Goal: Information Seeking & Learning: Find specific fact

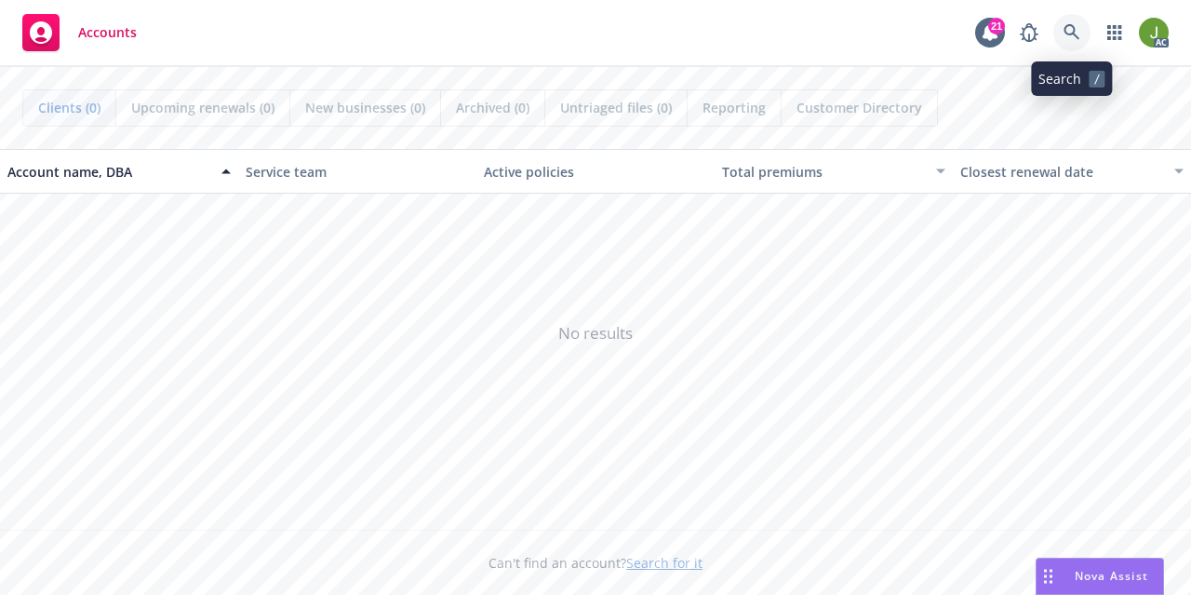
click at [1075, 34] on icon at bounding box center [1072, 32] width 17 height 17
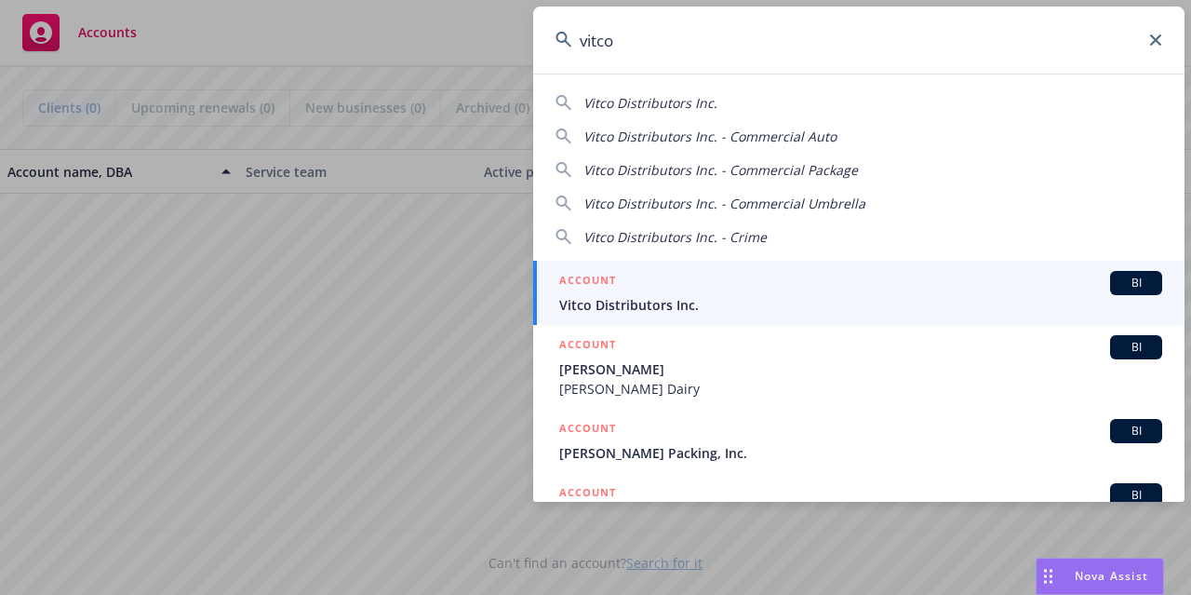
type input "vitco"
click at [690, 314] on span "Vitco Distributors Inc." at bounding box center [860, 305] width 603 height 20
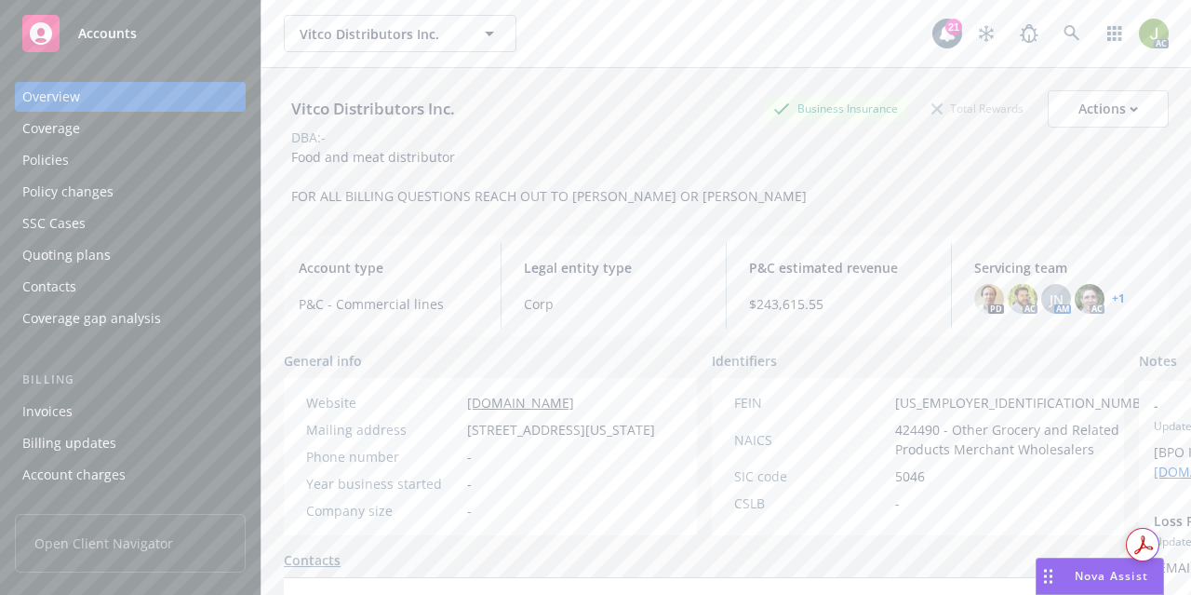
click at [86, 418] on div "Invoices" at bounding box center [130, 411] width 216 height 30
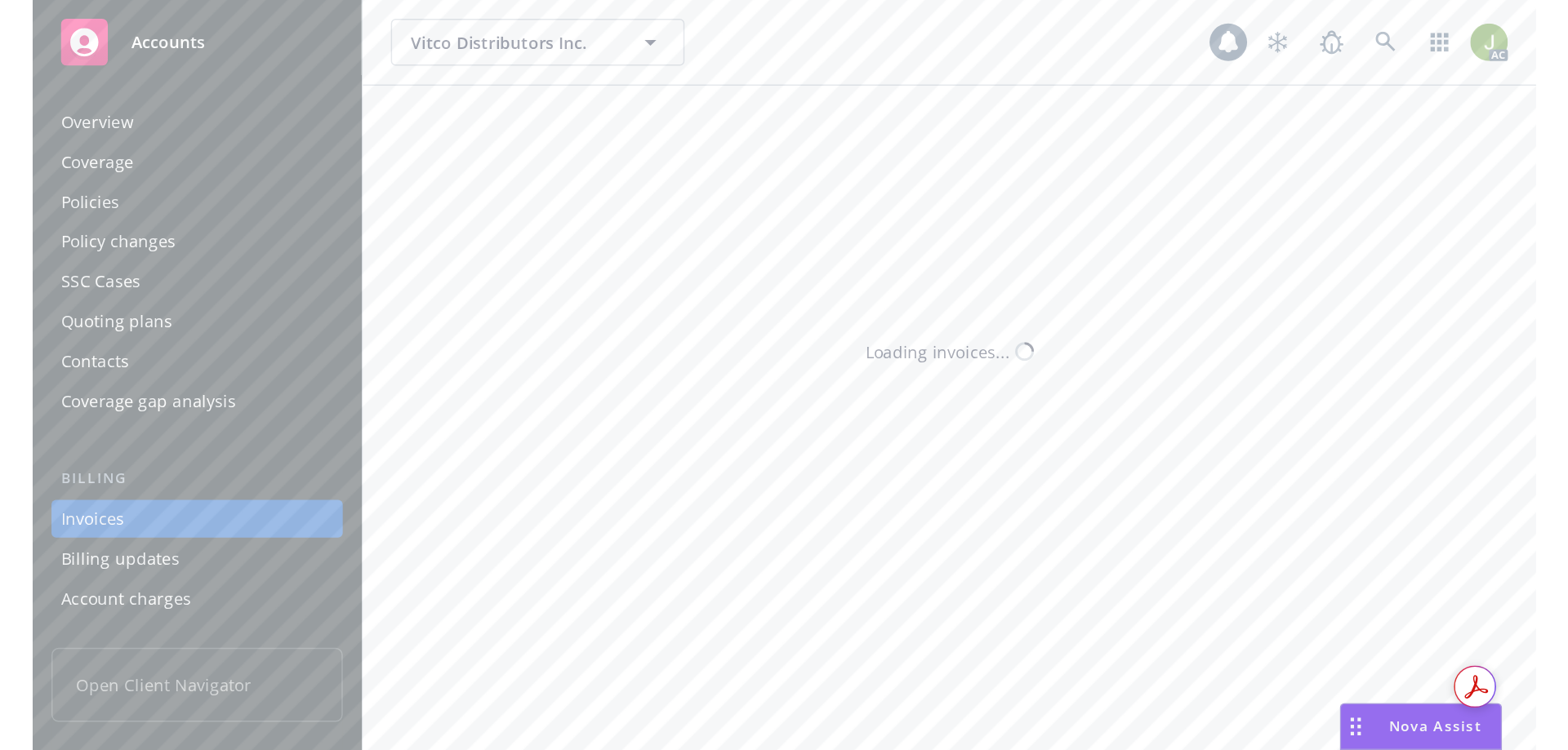
scroll to position [74, 0]
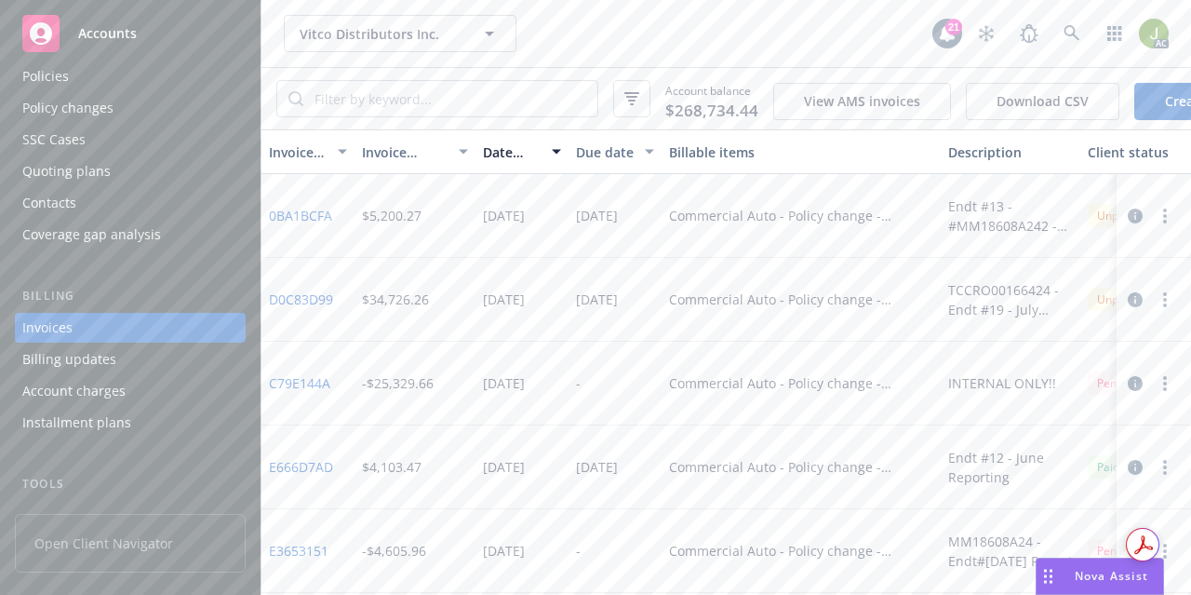
click at [1128, 225] on button "button" at bounding box center [1135, 216] width 22 height 22
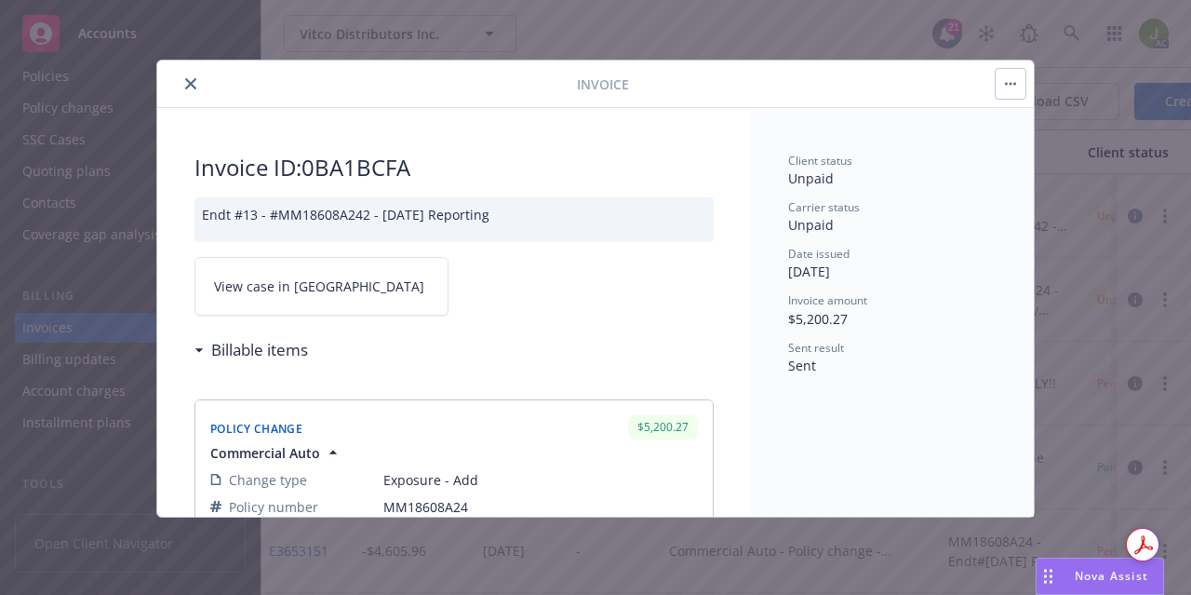
click at [329, 283] on link "View case in SSC" at bounding box center [321, 286] width 254 height 59
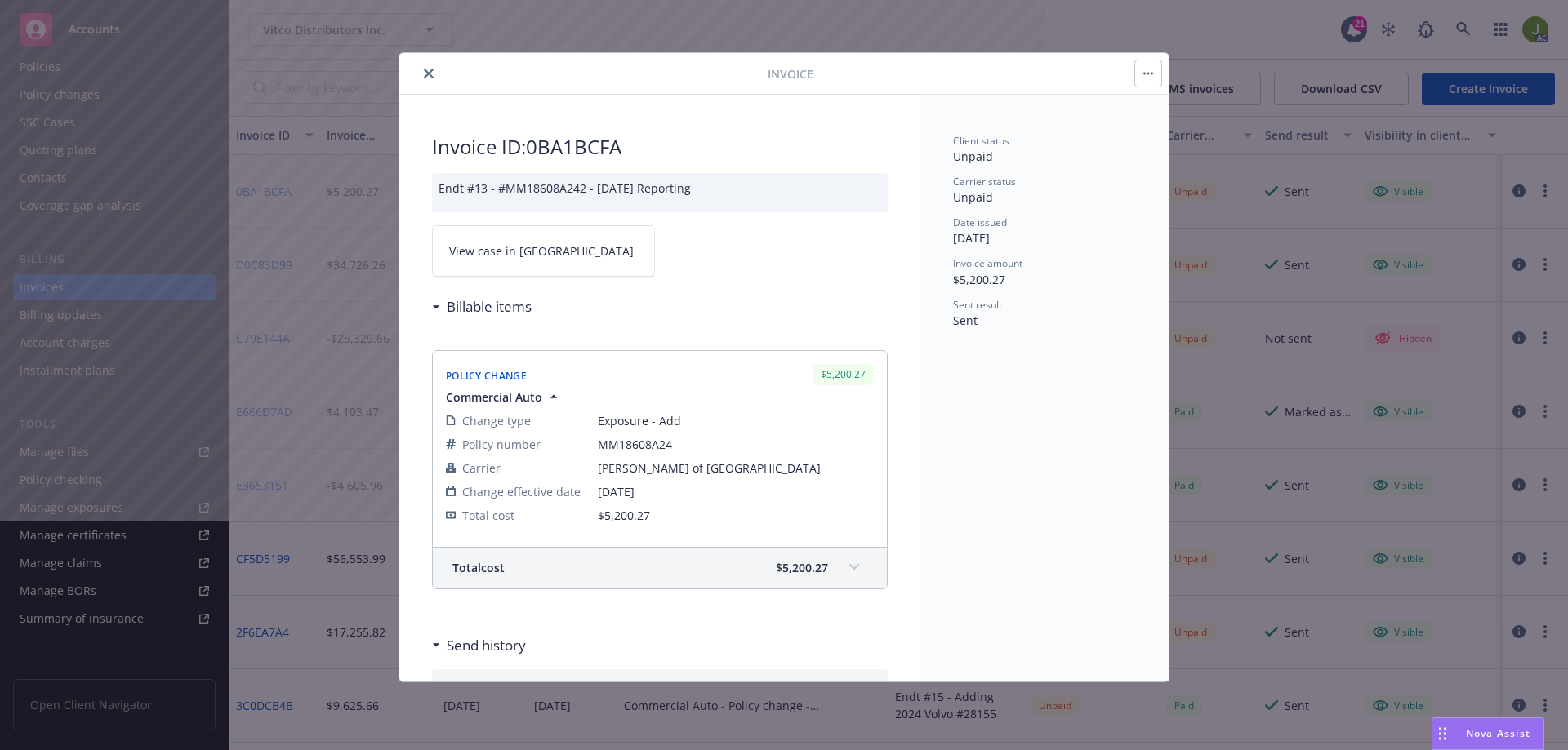
scroll to position [75, 0]
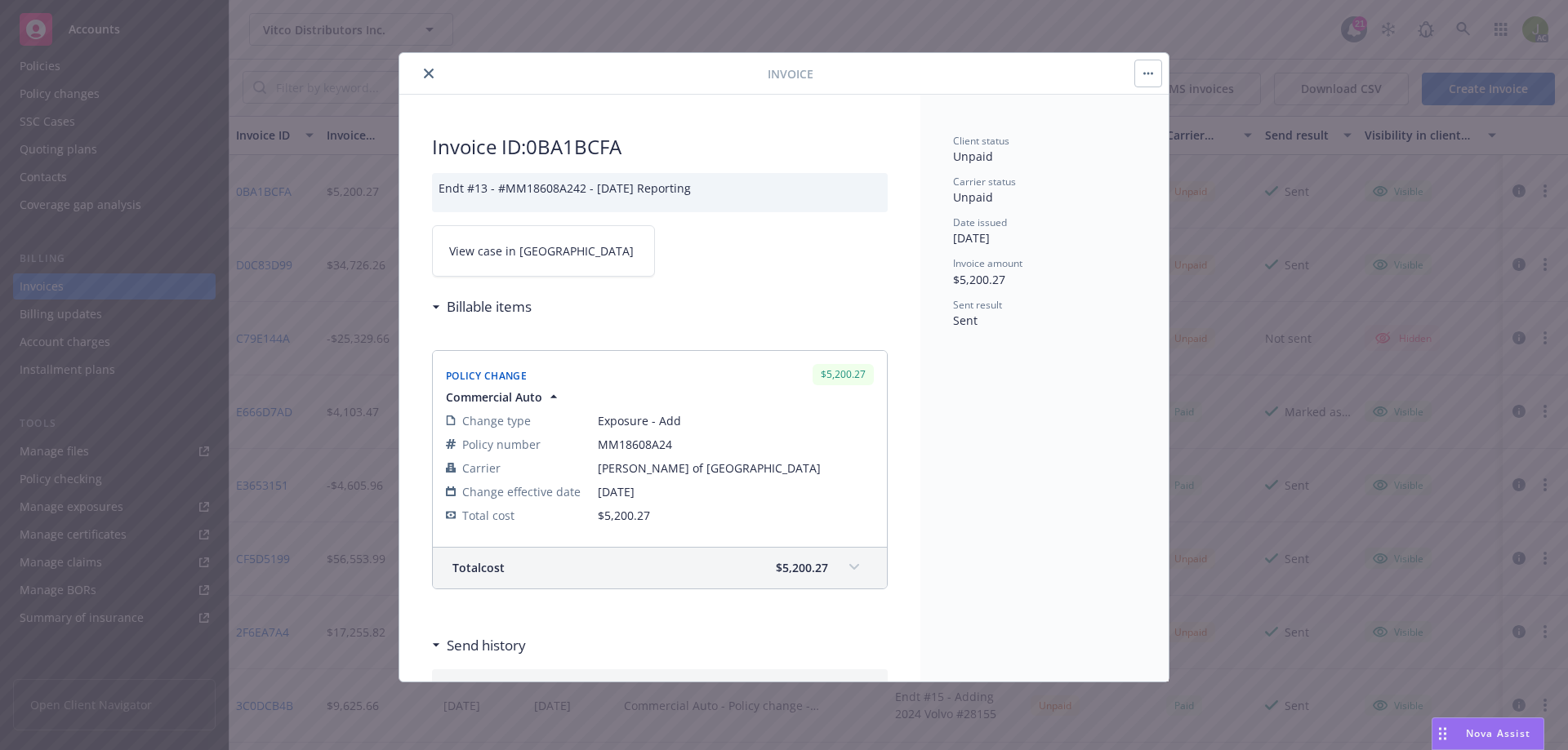
click at [427, 68] on icon "close" at bounding box center [428, 73] width 10 height 10
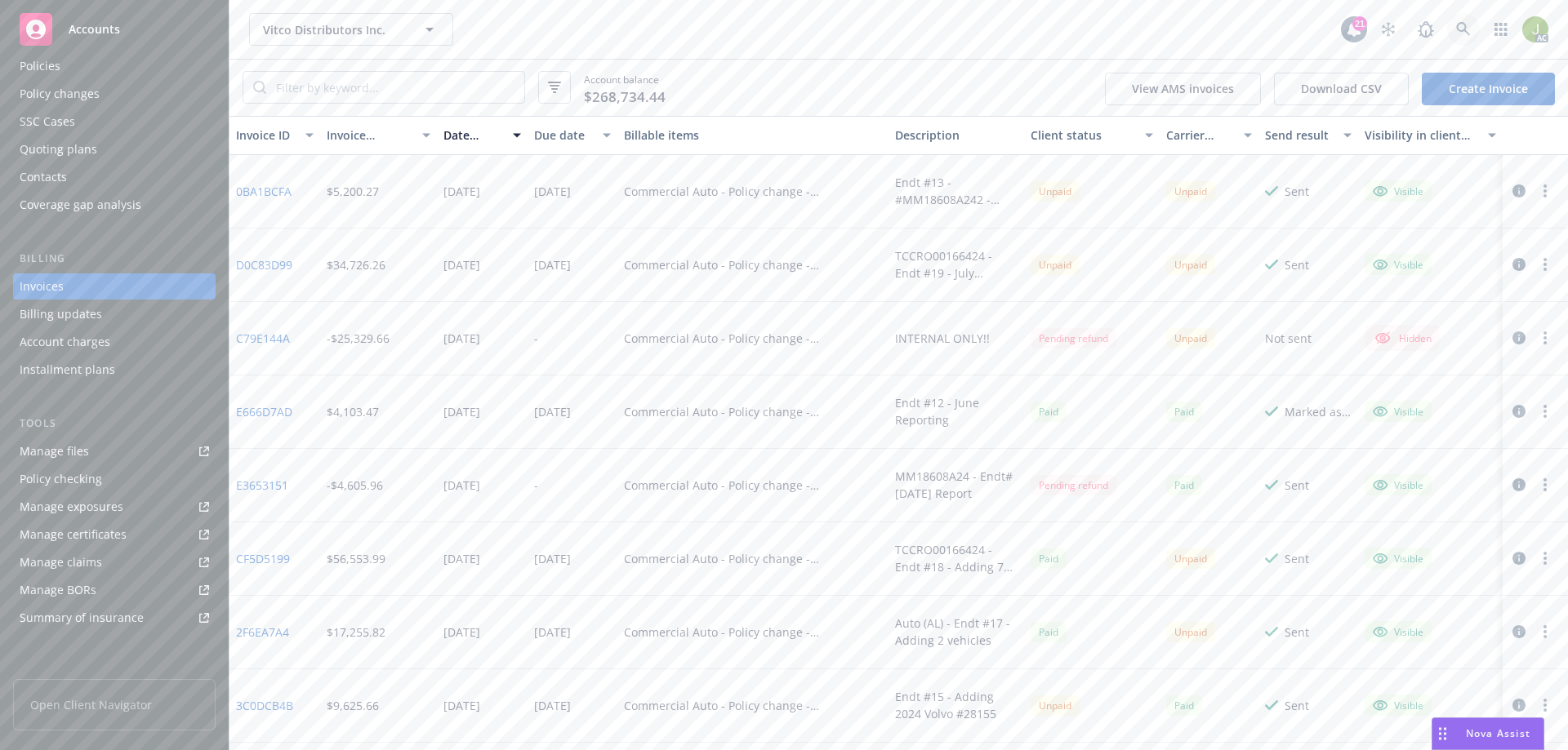
click at [1044, 27] on icon at bounding box center [1463, 29] width 15 height 15
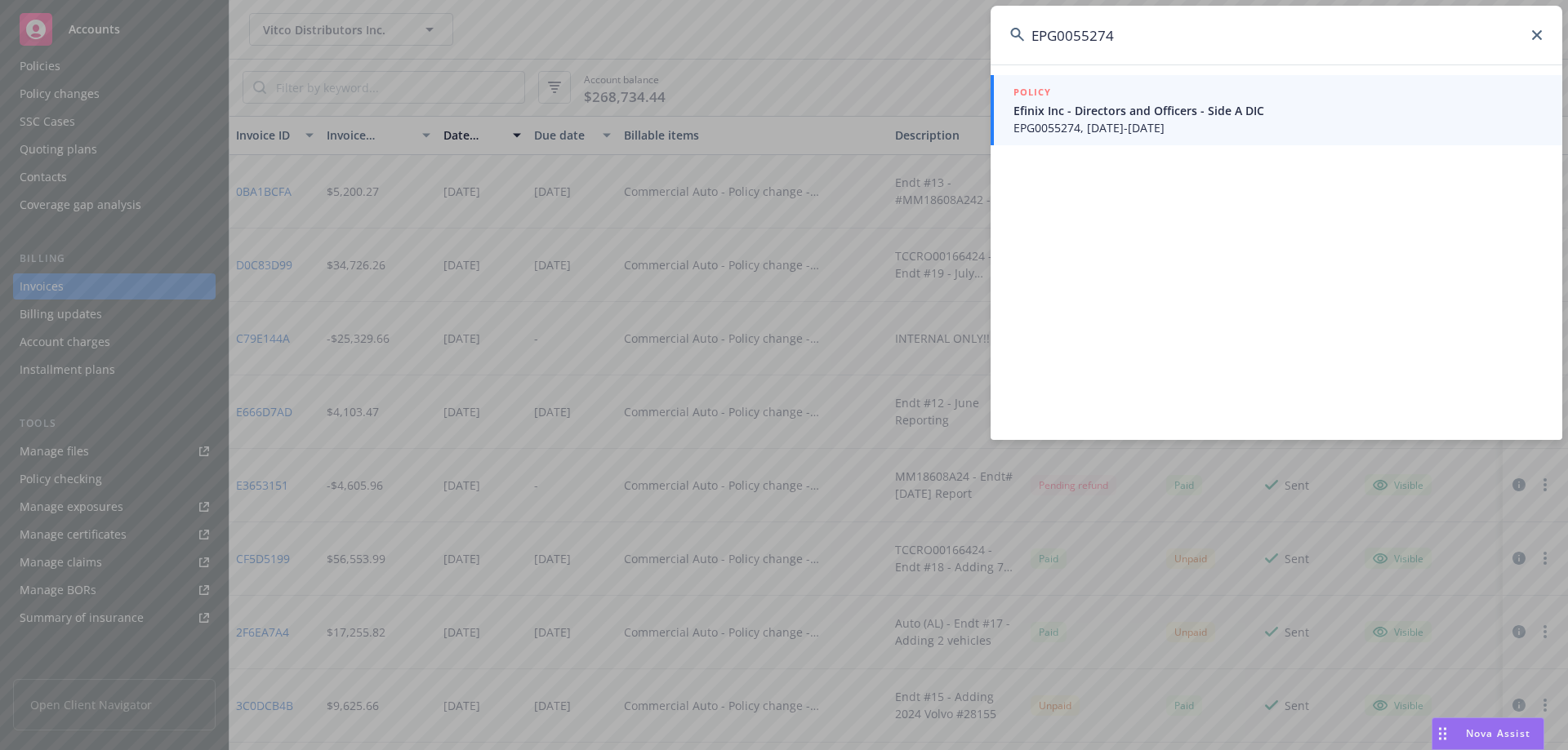
type input "EPG0055274"
click at [1044, 97] on div "POLICY" at bounding box center [1278, 93] width 529 height 18
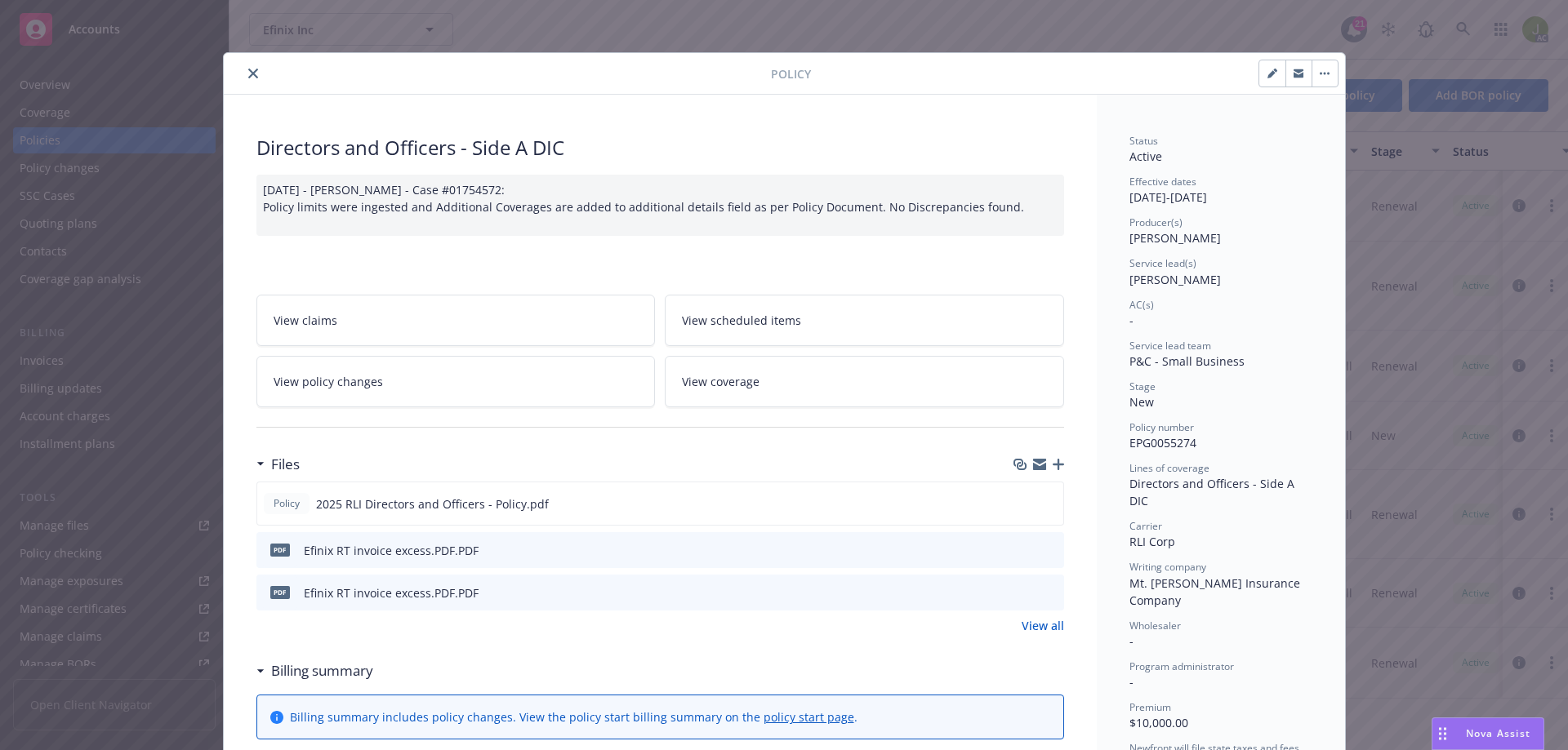
click at [1044, 521] on icon "preview file" at bounding box center [1048, 549] width 15 height 11
drag, startPoint x: 248, startPoint y: 76, endPoint x: 257, endPoint y: 77, distance: 9.1
click at [248, 76] on icon "close" at bounding box center [253, 73] width 10 height 10
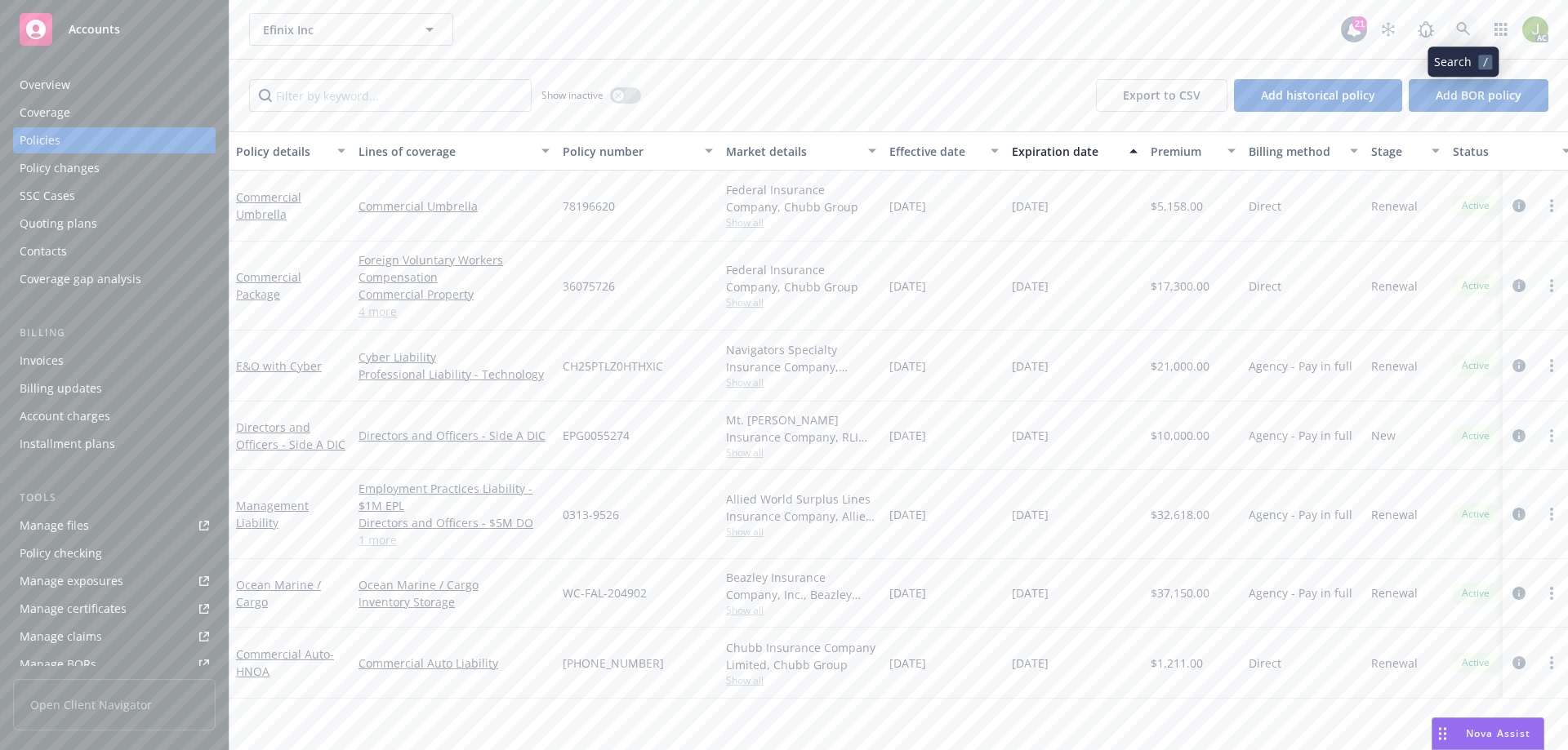
click at [1044, 28] on icon at bounding box center [1463, 29] width 15 height 15
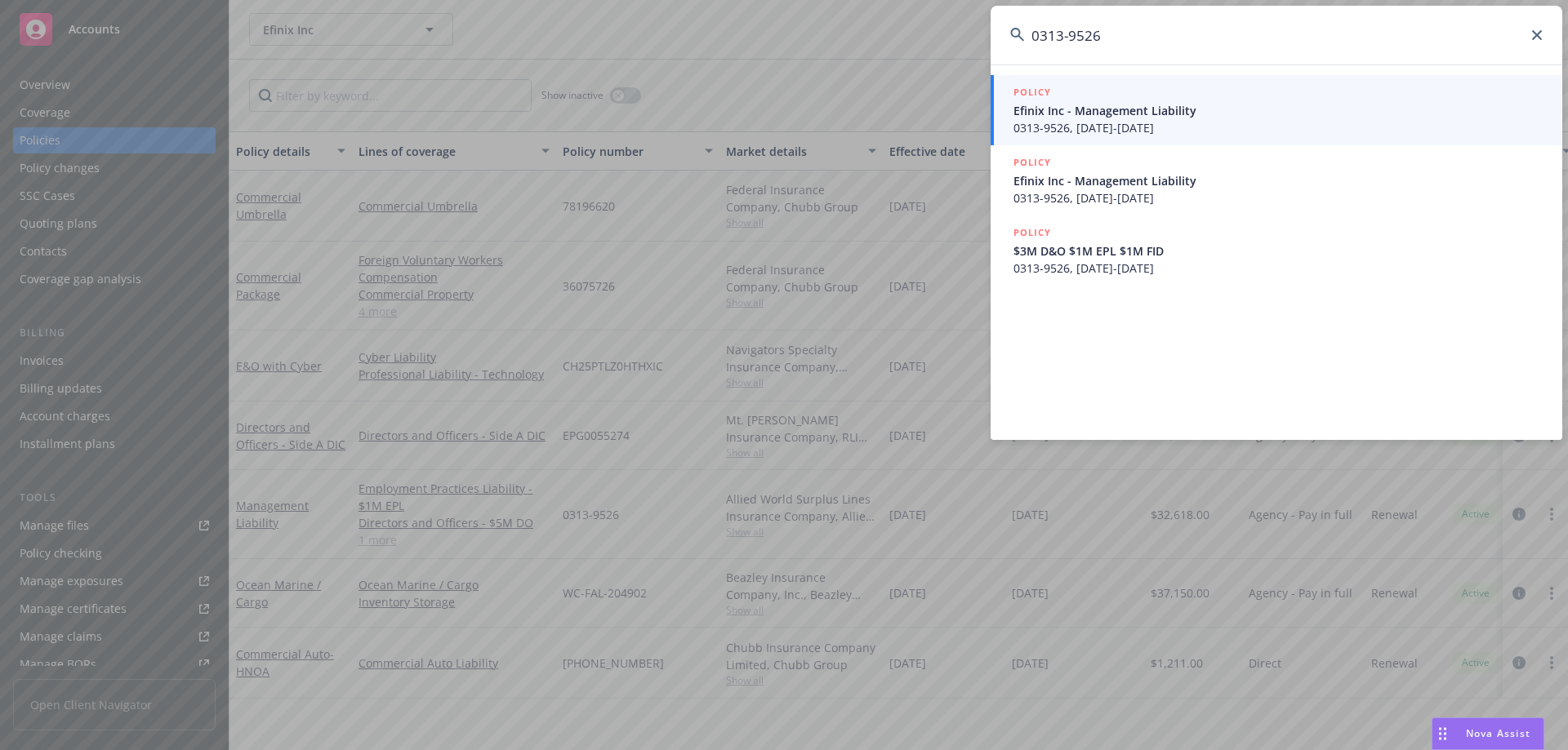
type input "0313-9526"
click at [1044, 123] on span "0313-9526, 08/01/2025-08/01/2026" at bounding box center [1278, 128] width 529 height 18
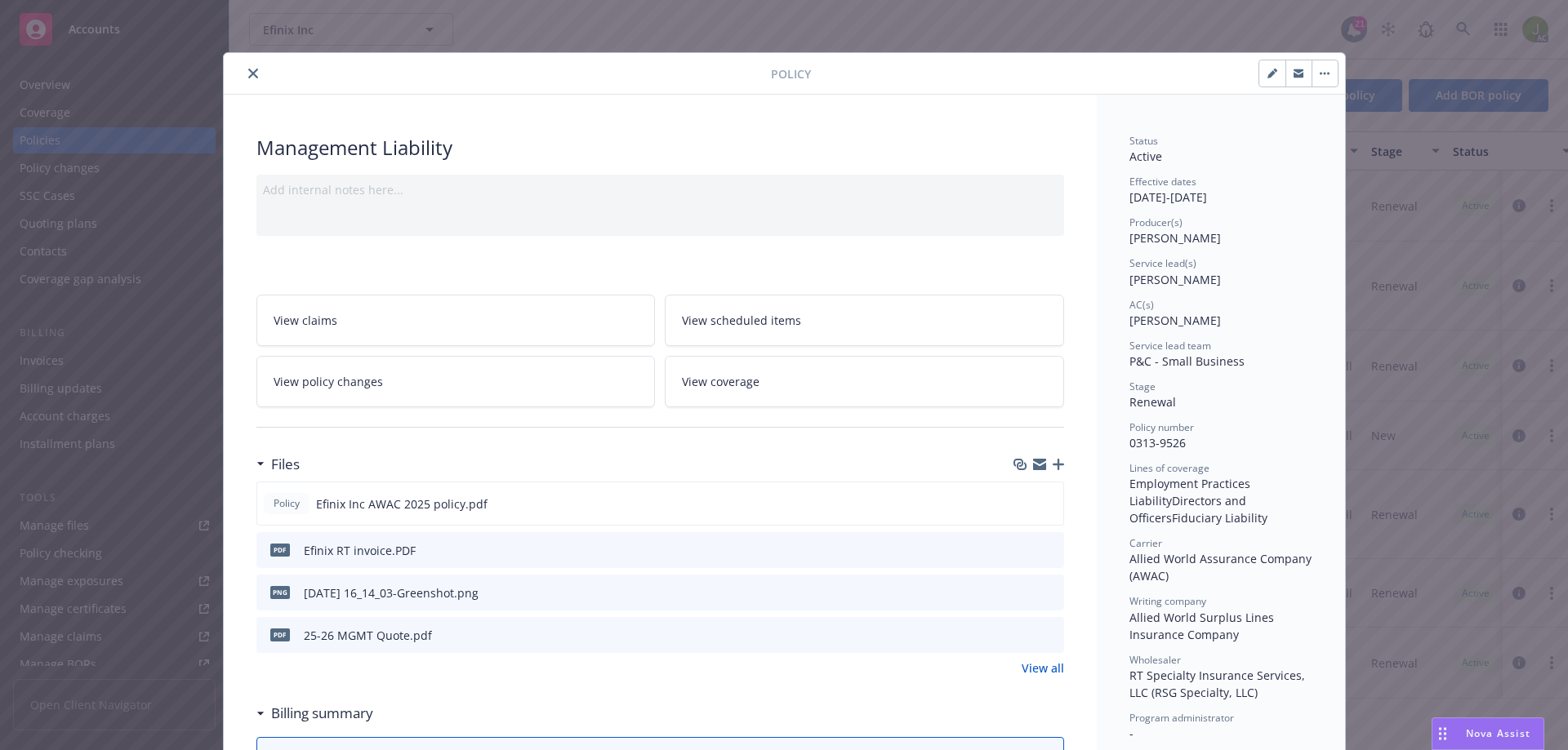
click at [248, 75] on icon "close" at bounding box center [253, 73] width 10 height 10
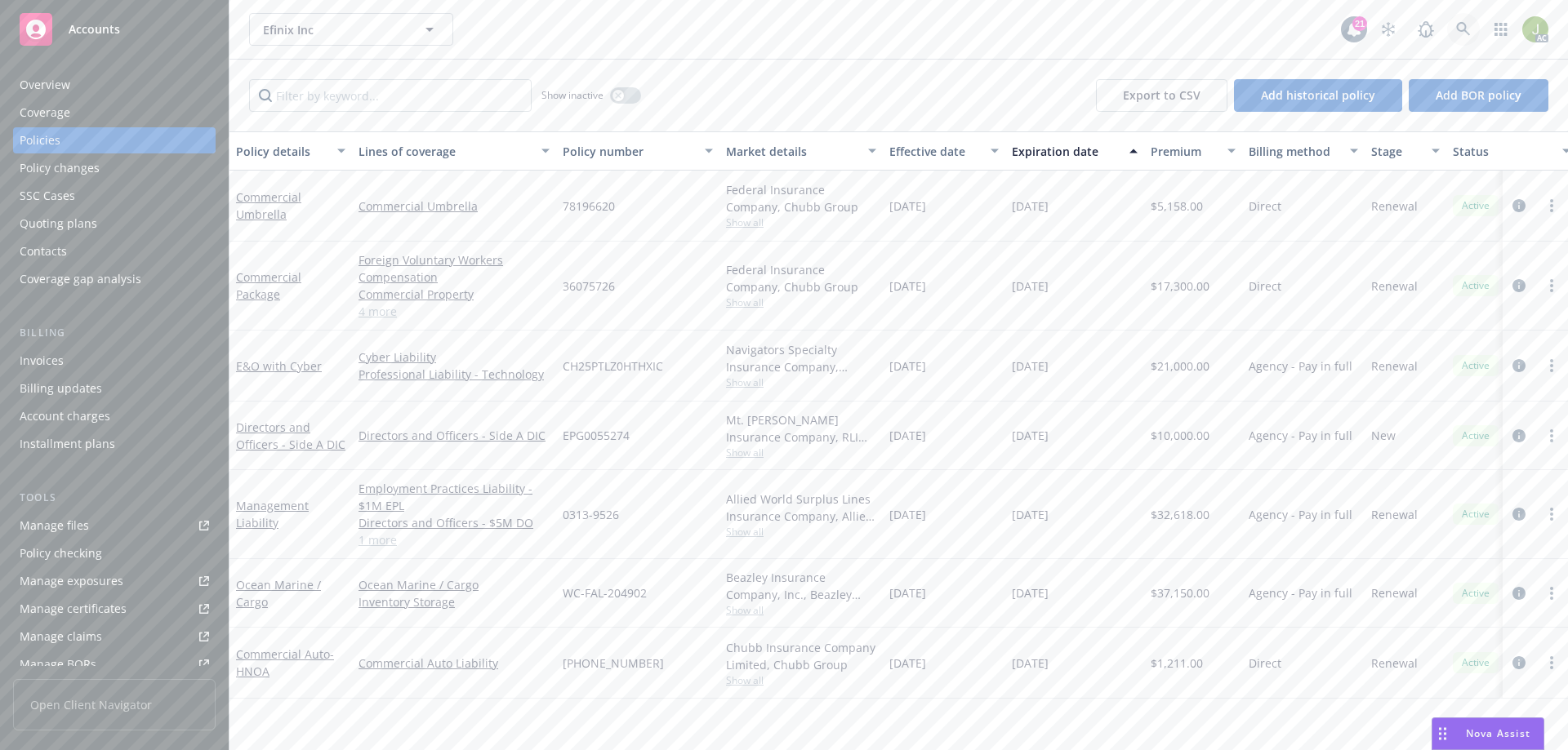
click at [1044, 30] on icon at bounding box center [1463, 29] width 14 height 14
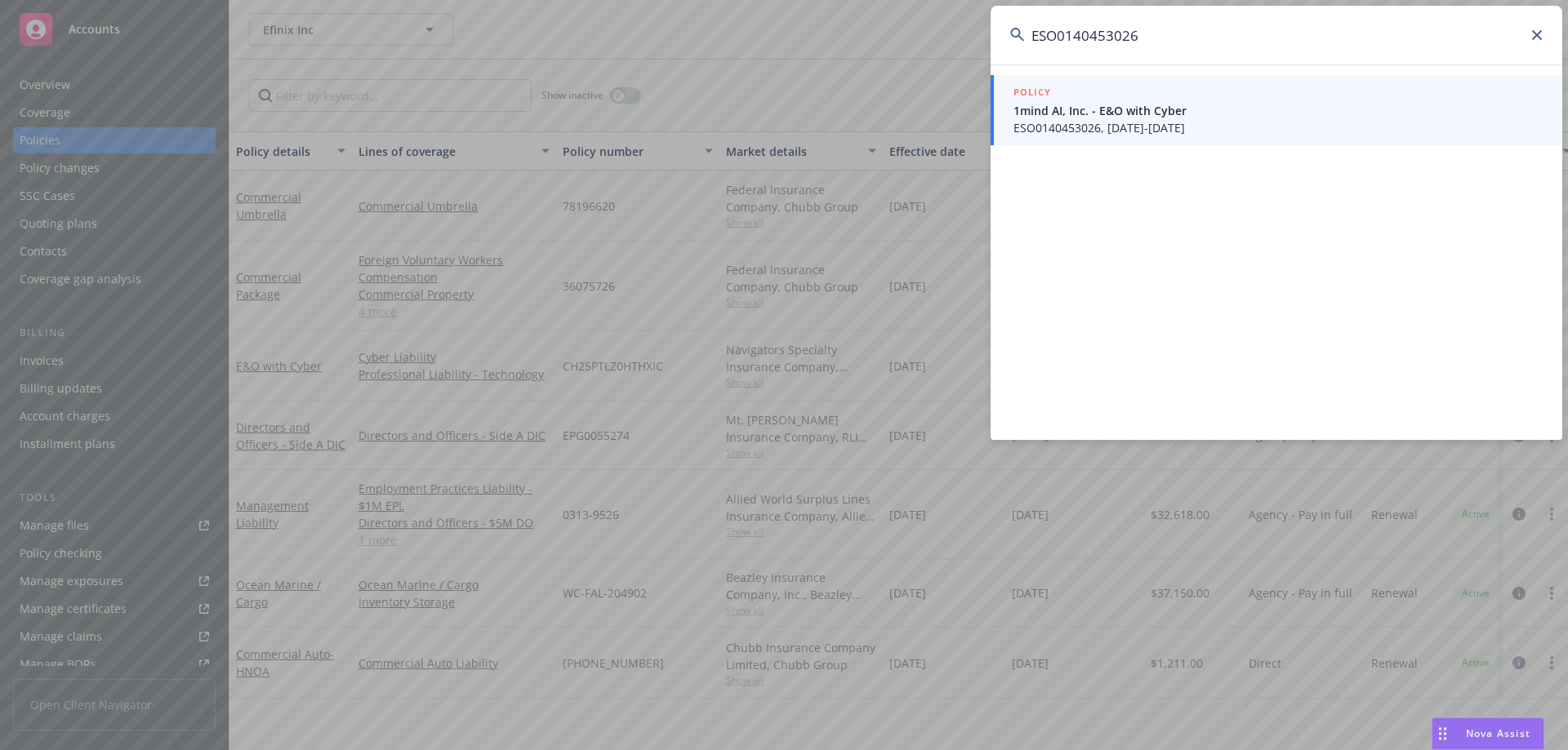
type input "ESO0140453026"
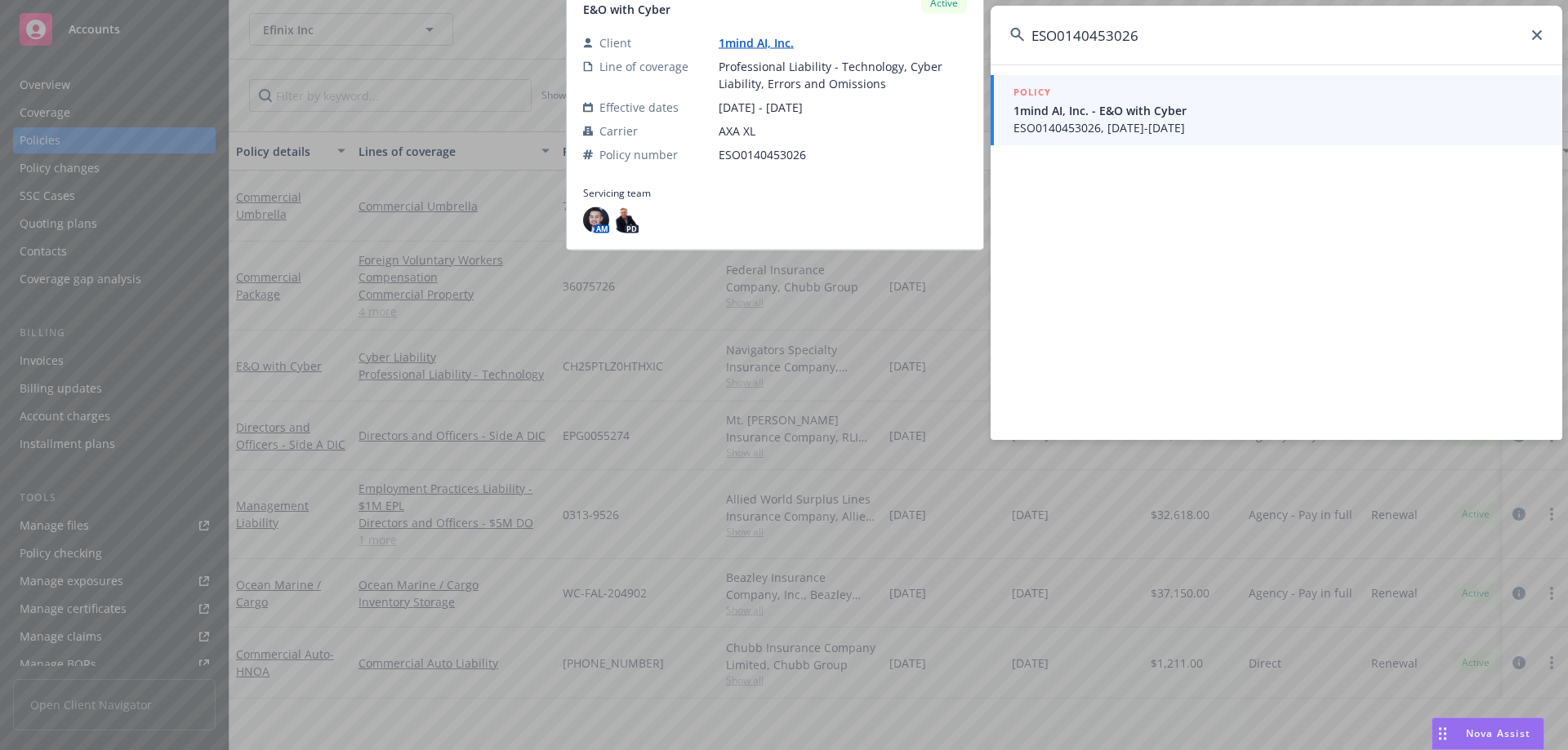
click at [1044, 123] on span "ESO0140453026, 08/01/2025-08/01/2026" at bounding box center [1278, 128] width 529 height 18
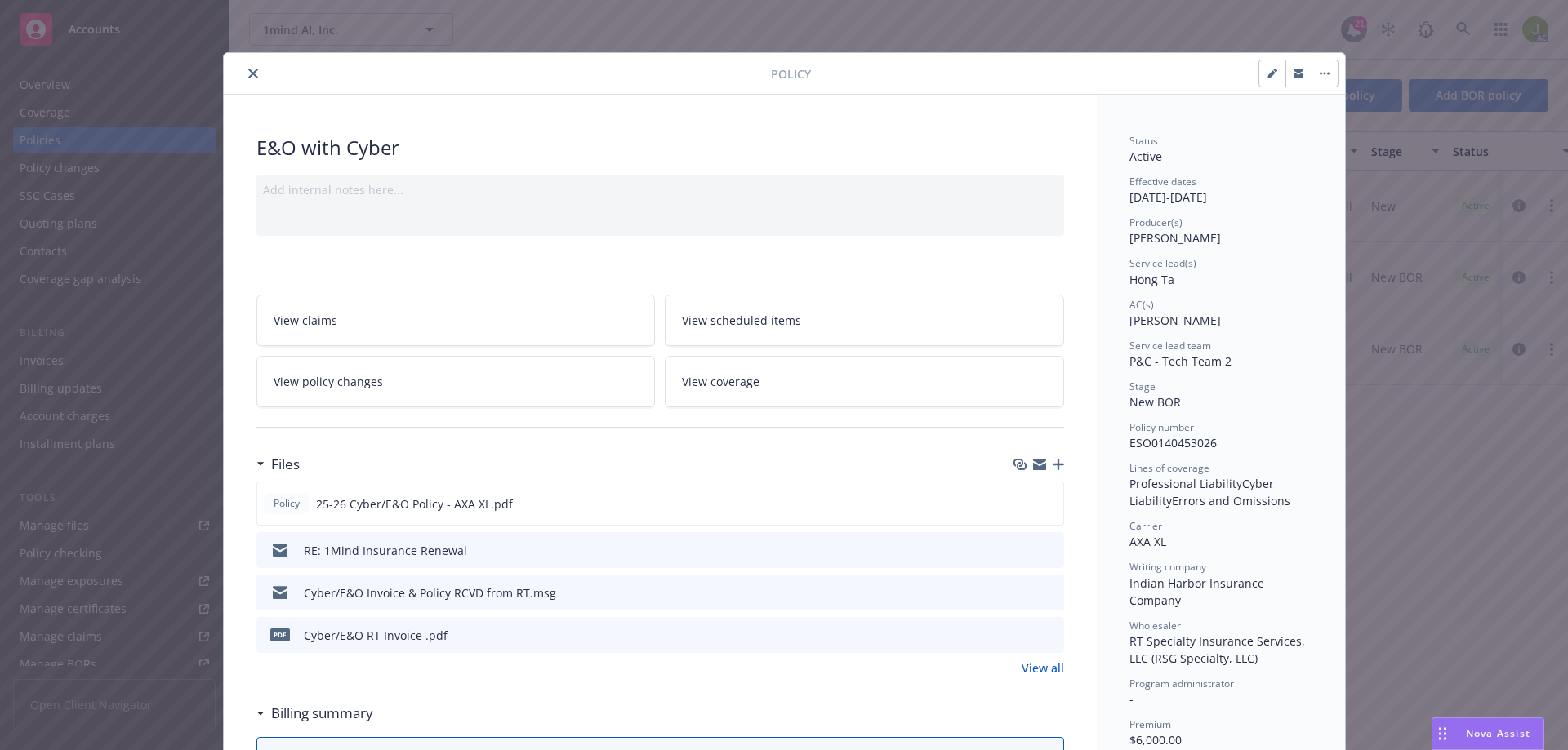
click at [248, 72] on icon "close" at bounding box center [253, 73] width 10 height 10
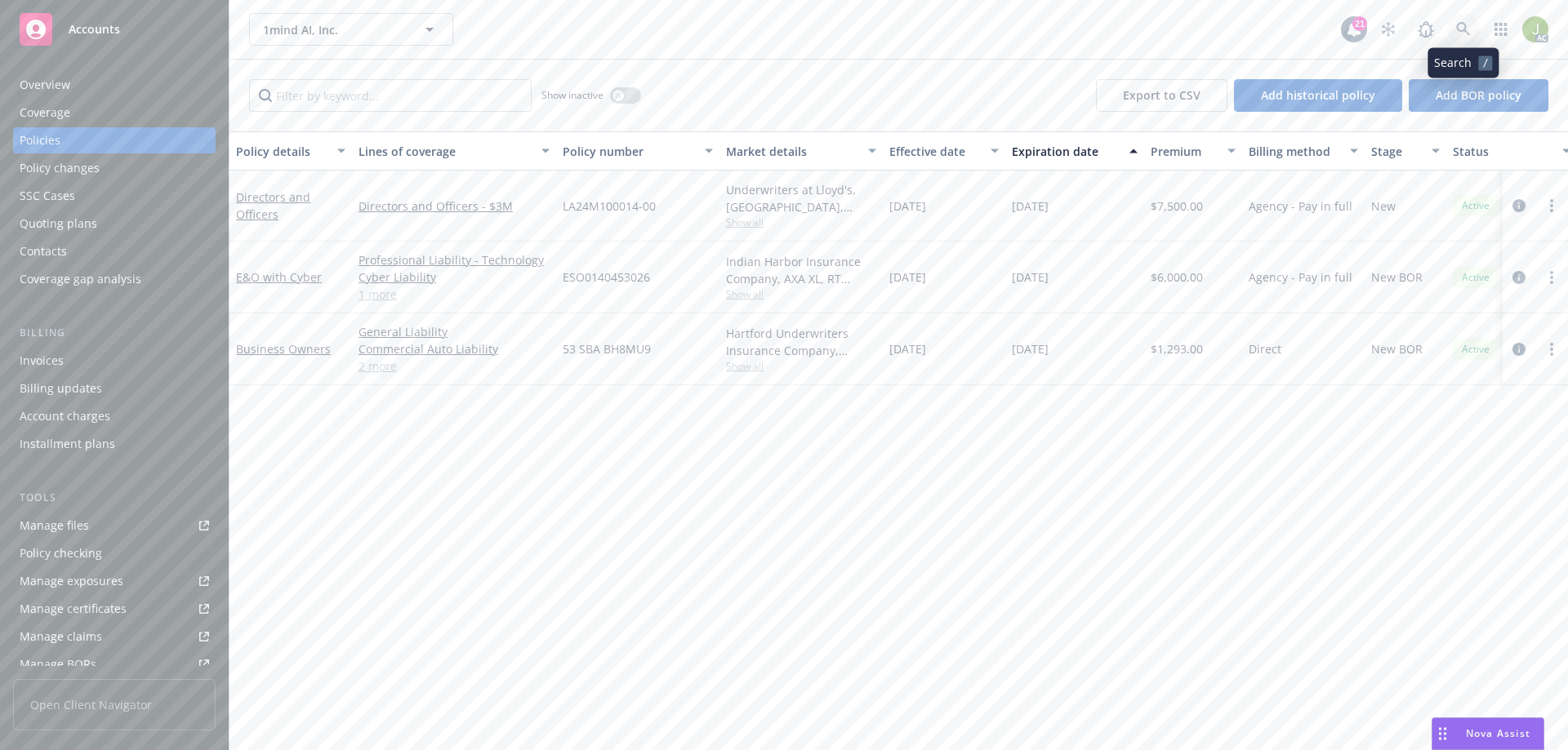
click at [1044, 32] on icon at bounding box center [1463, 29] width 15 height 15
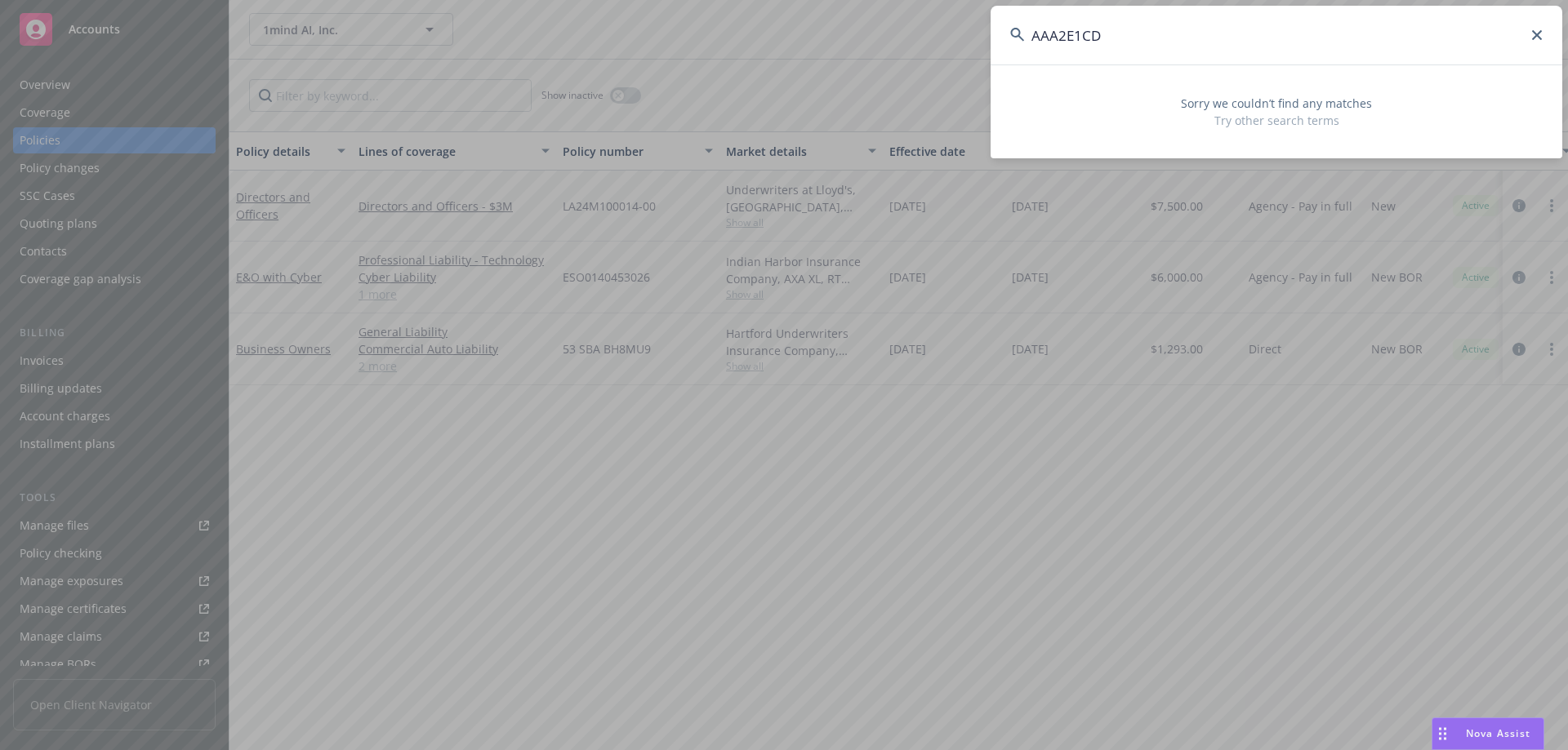
click at [1044, 41] on input "AAA2E1CD" at bounding box center [1276, 35] width 571 height 59
drag, startPoint x: 1164, startPoint y: 41, endPoint x: 1037, endPoint y: 39, distance: 127.0
click at [1037, 39] on input "AAA2E1CD" at bounding box center [1276, 35] width 571 height 59
type input "A"
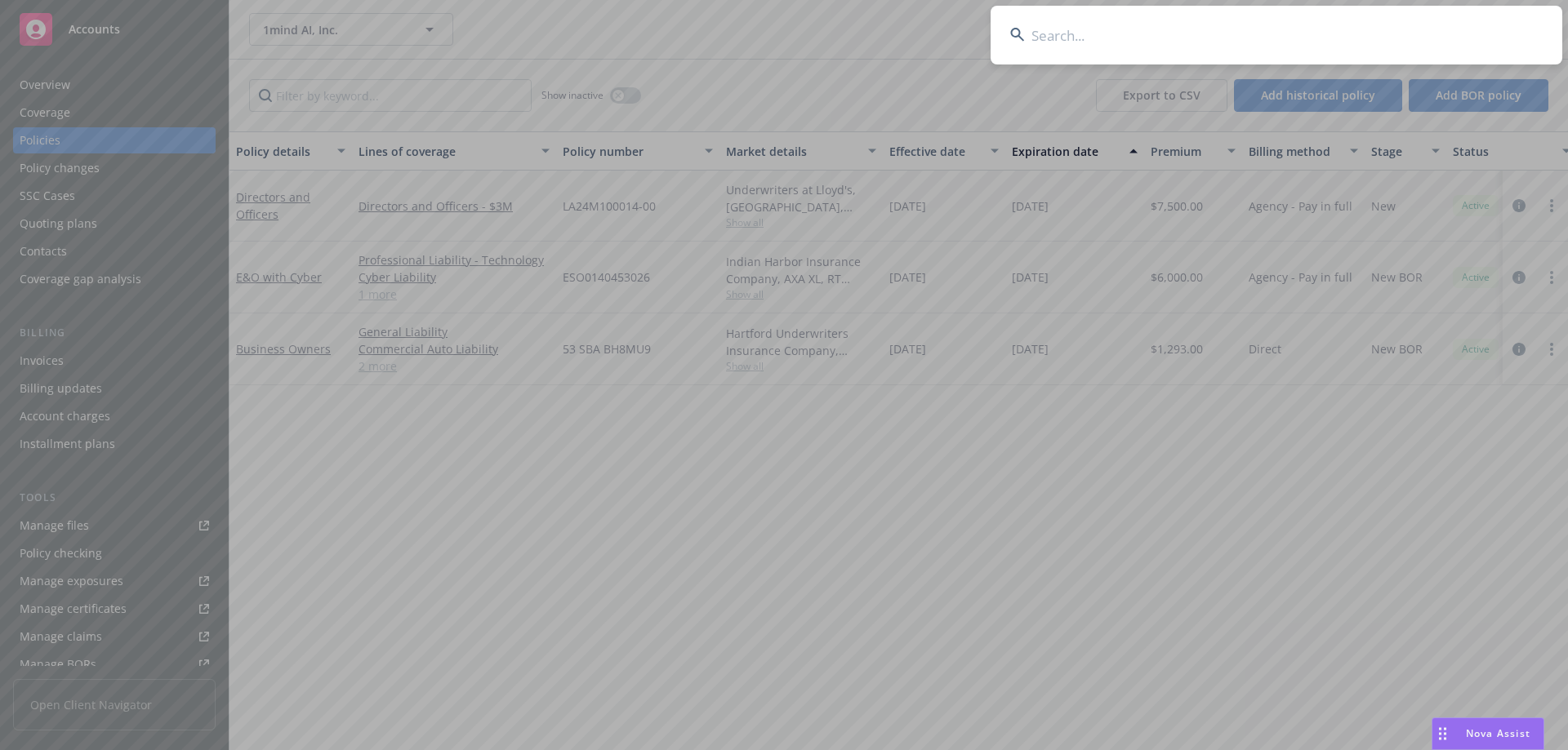
paste input "EKS3585914"
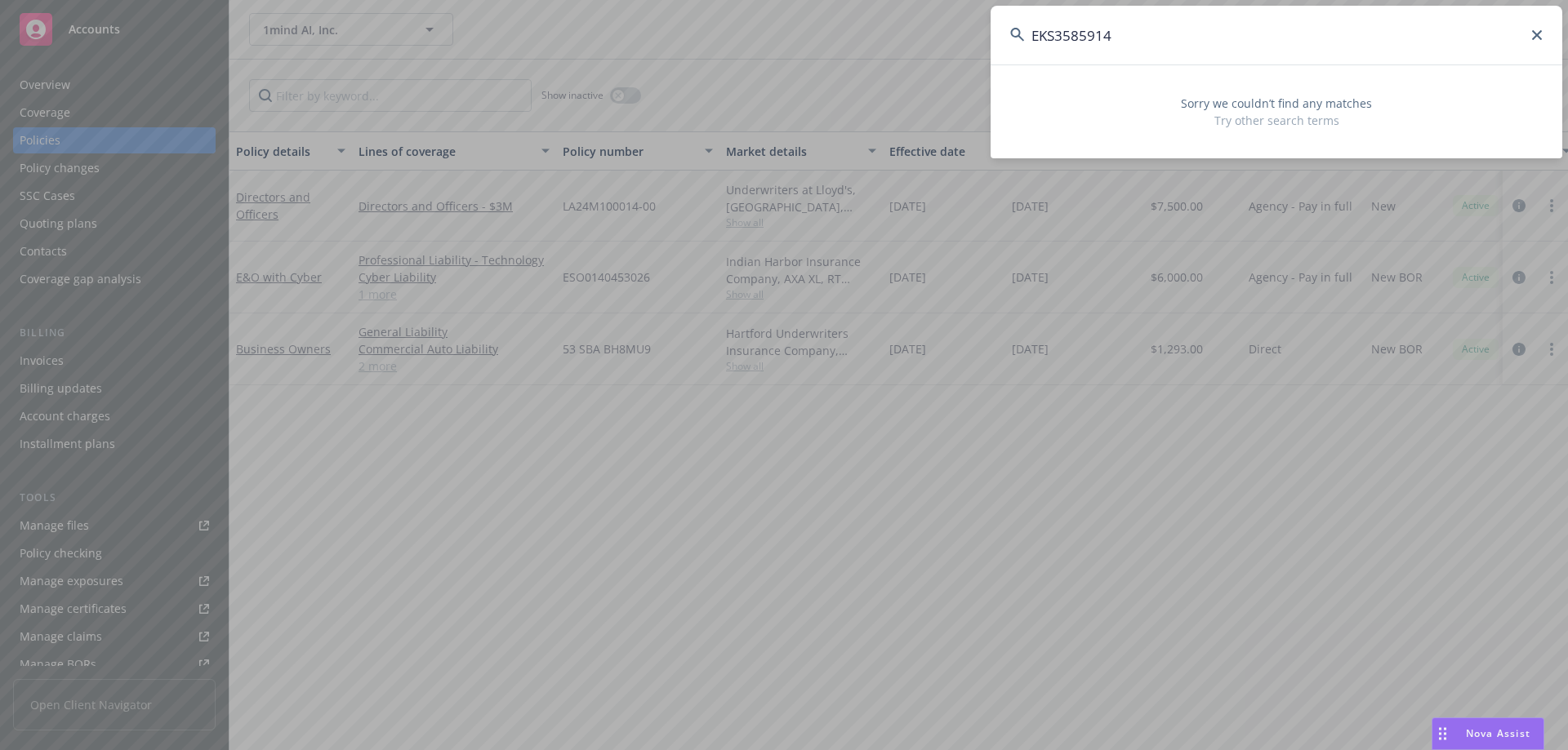
drag, startPoint x: 1148, startPoint y: 56, endPoint x: 910, endPoint y: 46, distance: 238.2
click at [910, 46] on div "EKS3585914 Sorry we couldn’t find any matches Try other search terms" at bounding box center [784, 375] width 1568 height 750
type input "a"
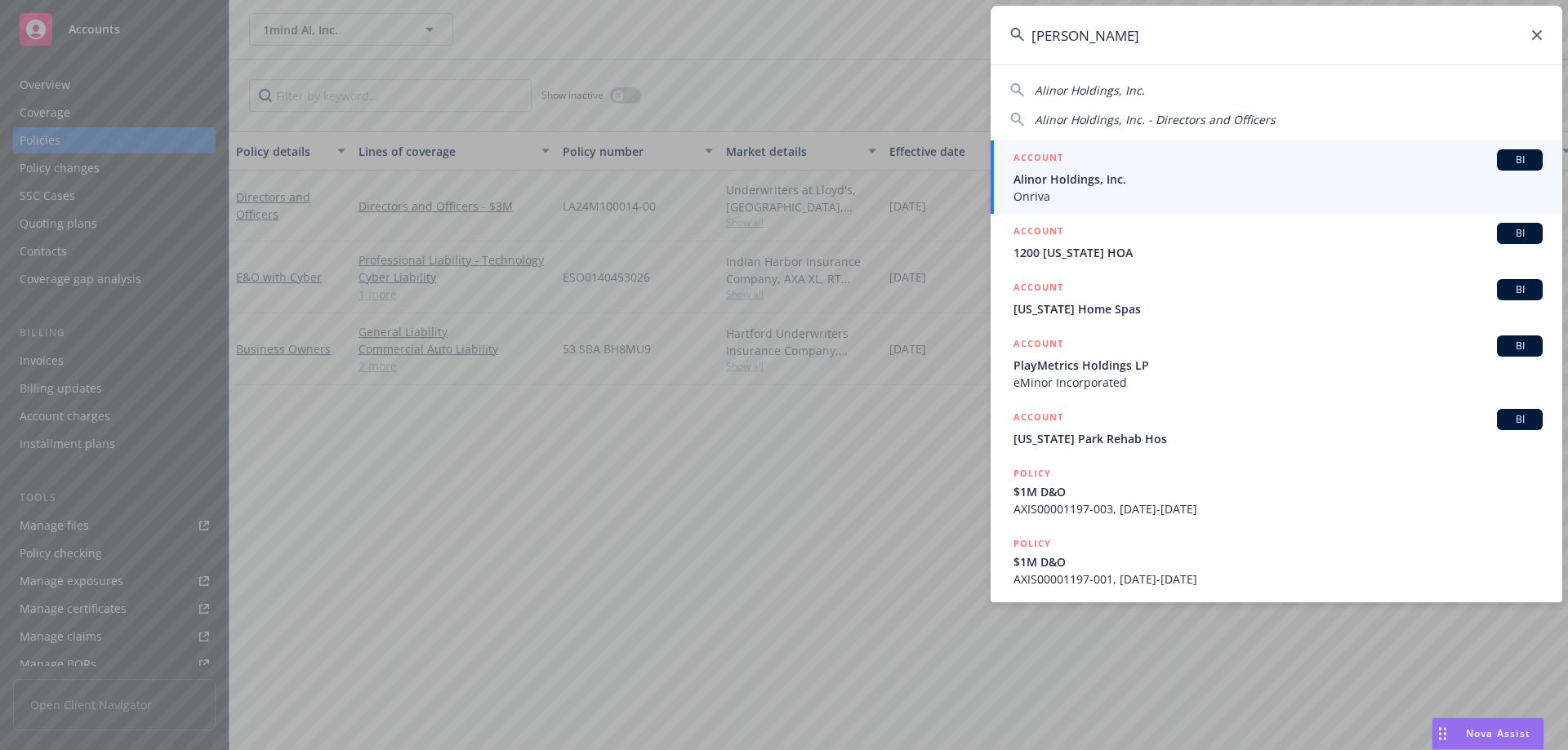
type input "alinor ho"
click at [1044, 168] on div "ACCOUNT BI" at bounding box center [1278, 160] width 529 height 21
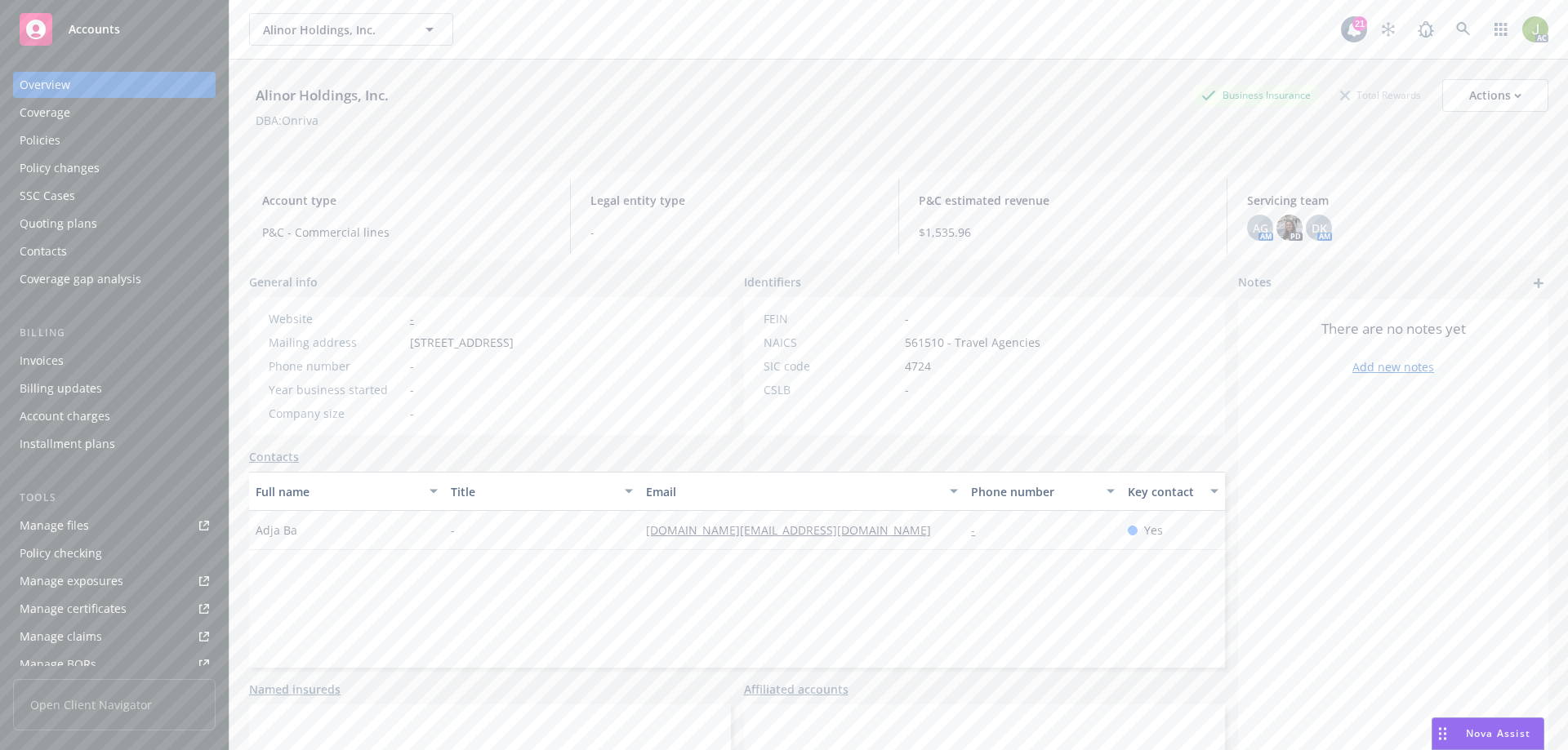
click at [122, 360] on div "Invoices" at bounding box center [114, 361] width 190 height 26
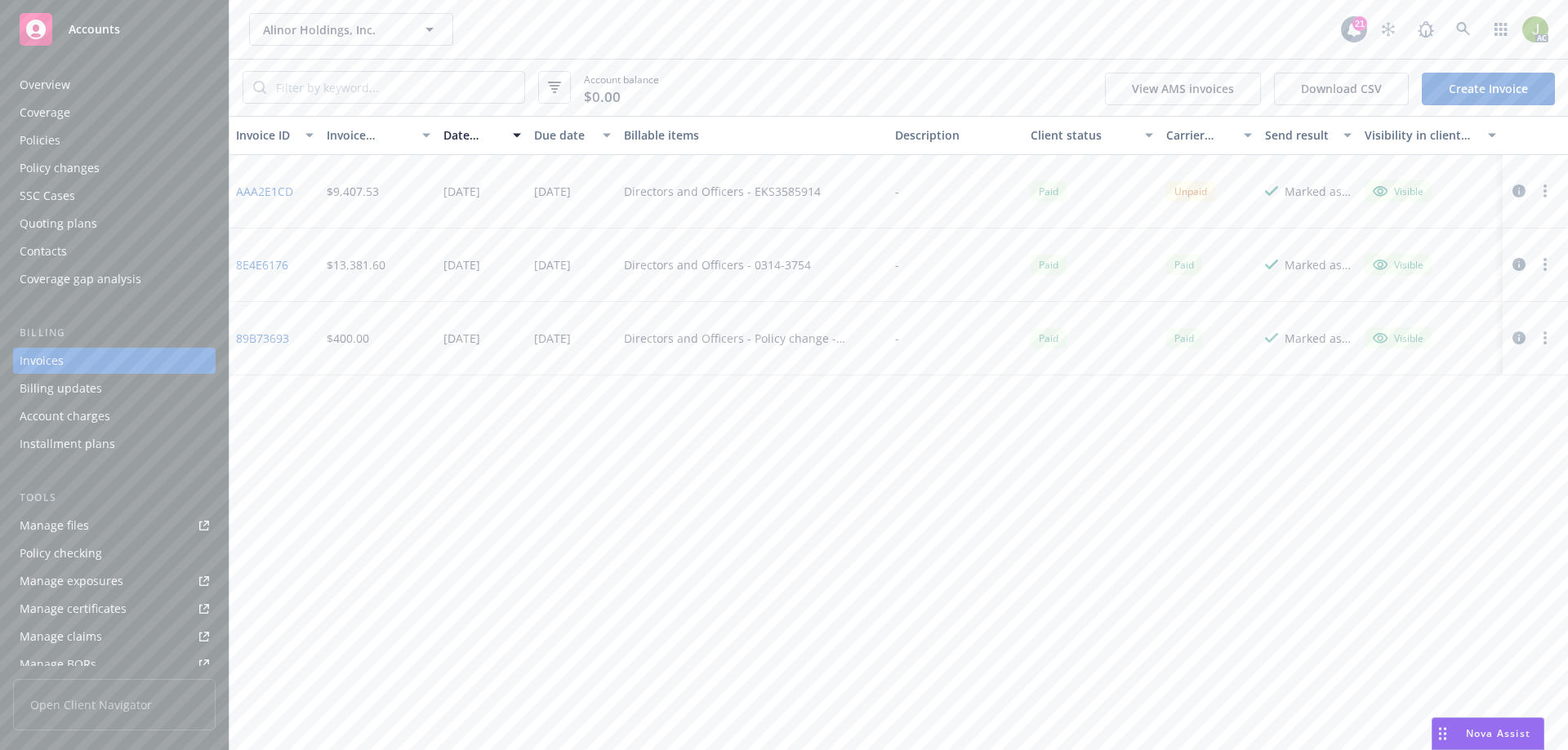
click at [1044, 193] on button "button" at bounding box center [1544, 191] width 19 height 19
click at [1044, 189] on icon "button" at bounding box center [1518, 190] width 13 height 13
click at [141, 136] on div "Policies" at bounding box center [114, 140] width 190 height 26
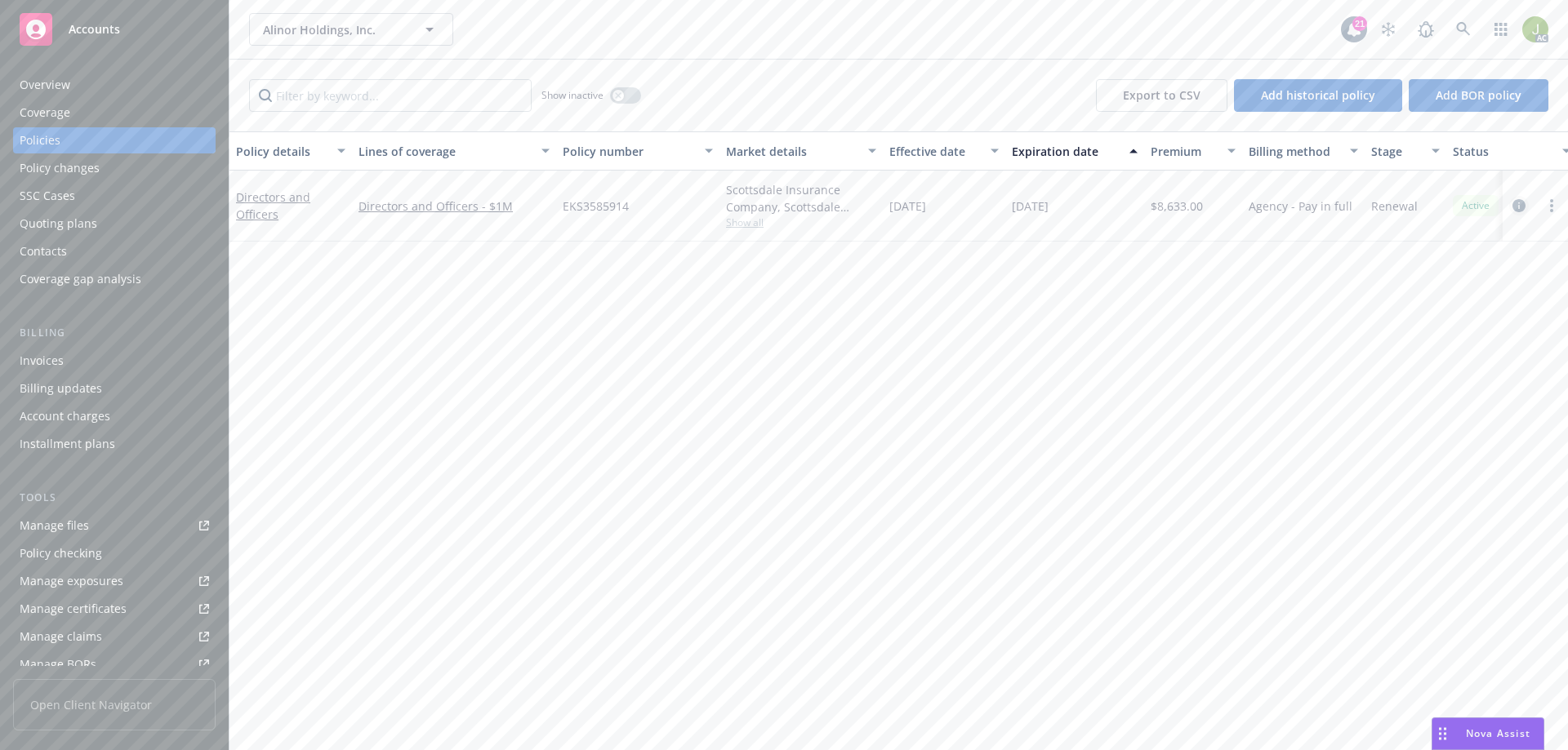
click at [1044, 206] on icon "circleInformation" at bounding box center [1518, 205] width 13 height 13
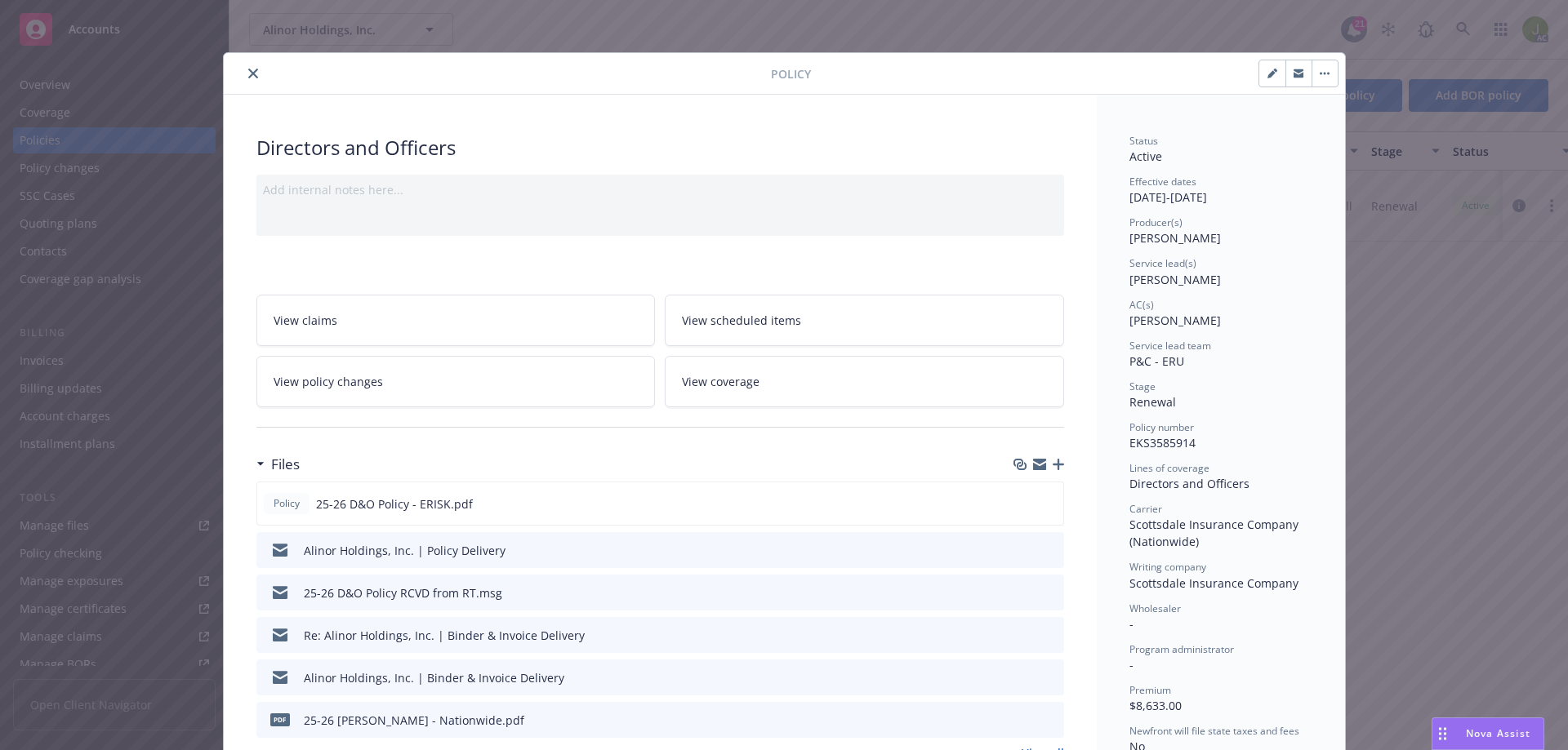
click at [247, 80] on button "close" at bounding box center [253, 74] width 19 height 19
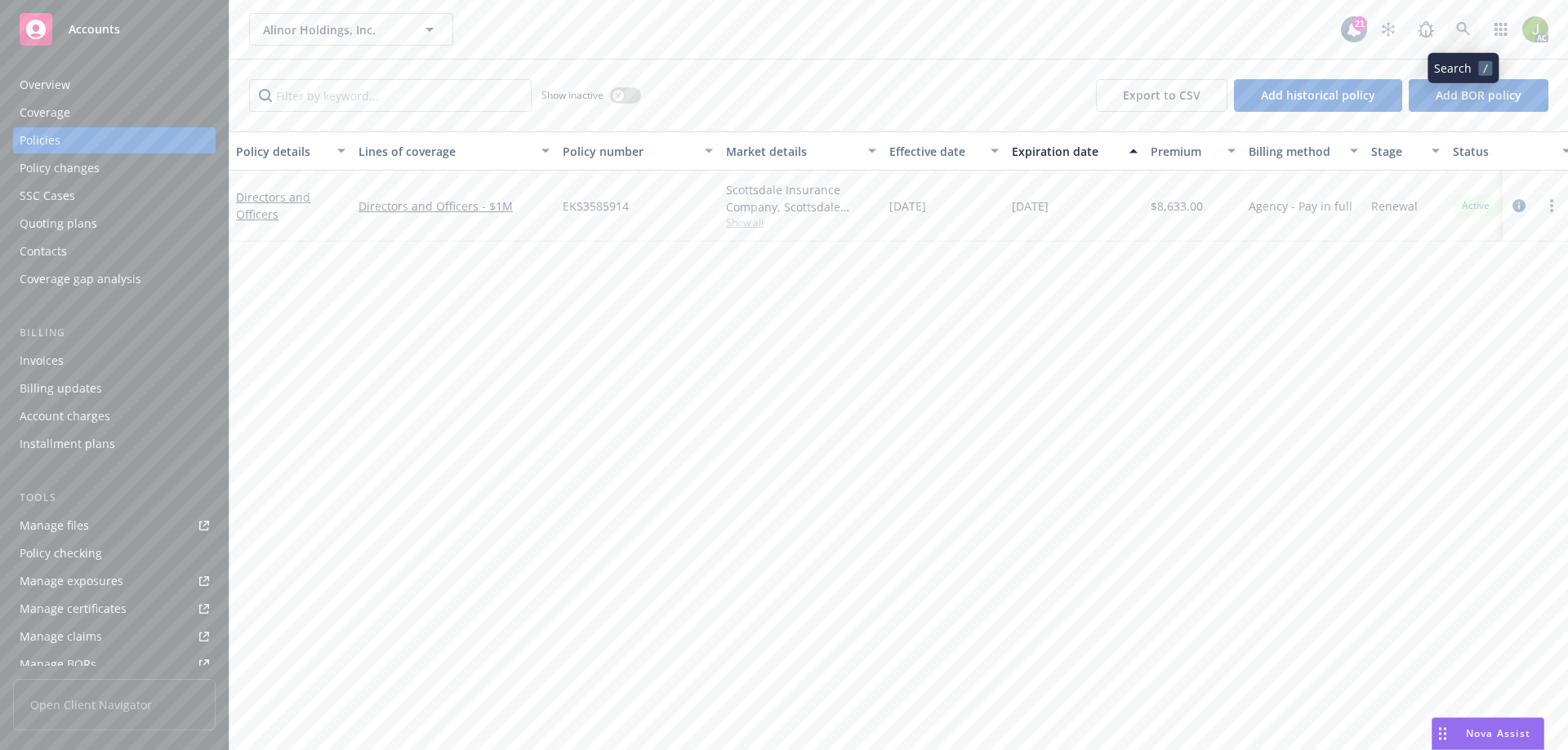
click at [1044, 35] on icon at bounding box center [1463, 29] width 15 height 15
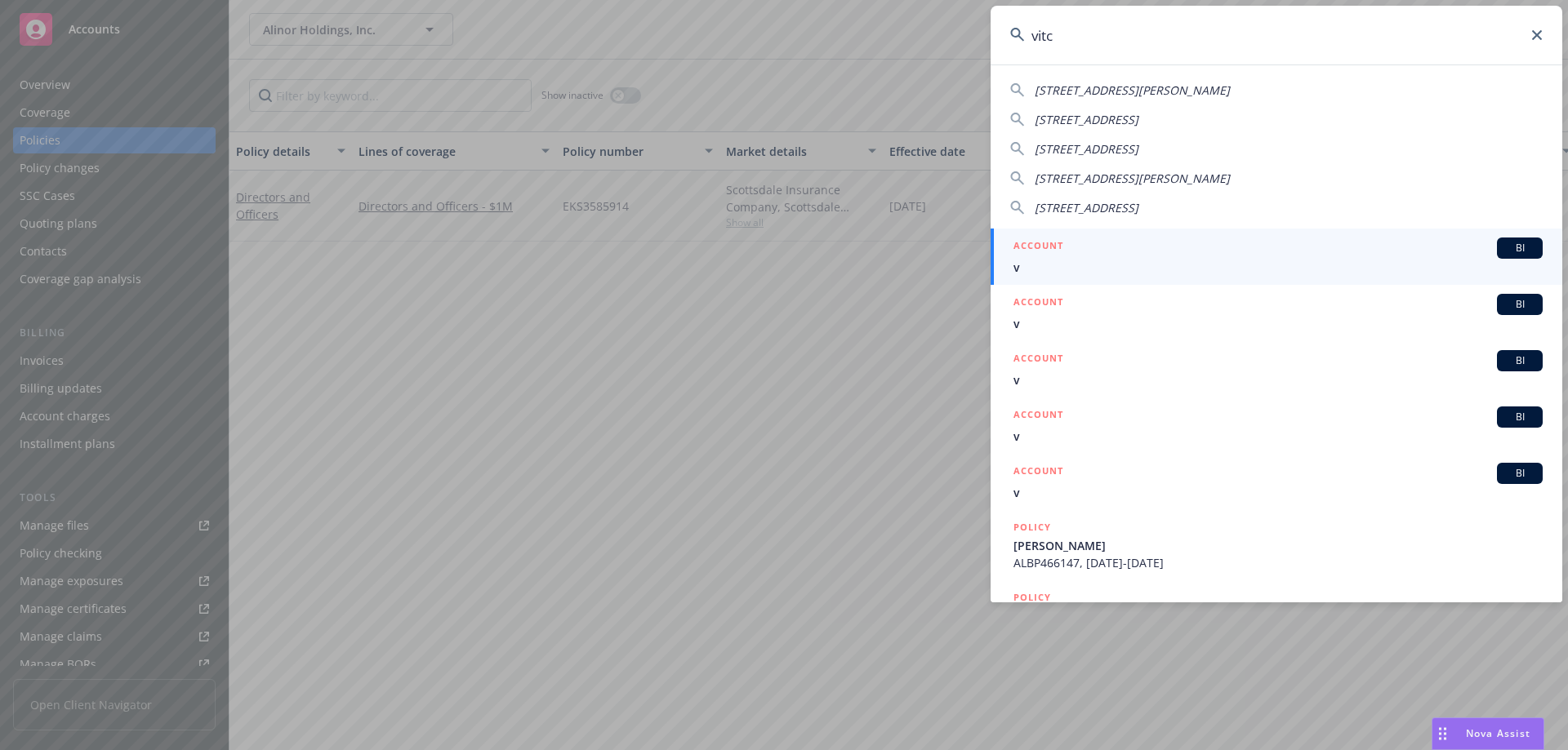
type input "vitco"
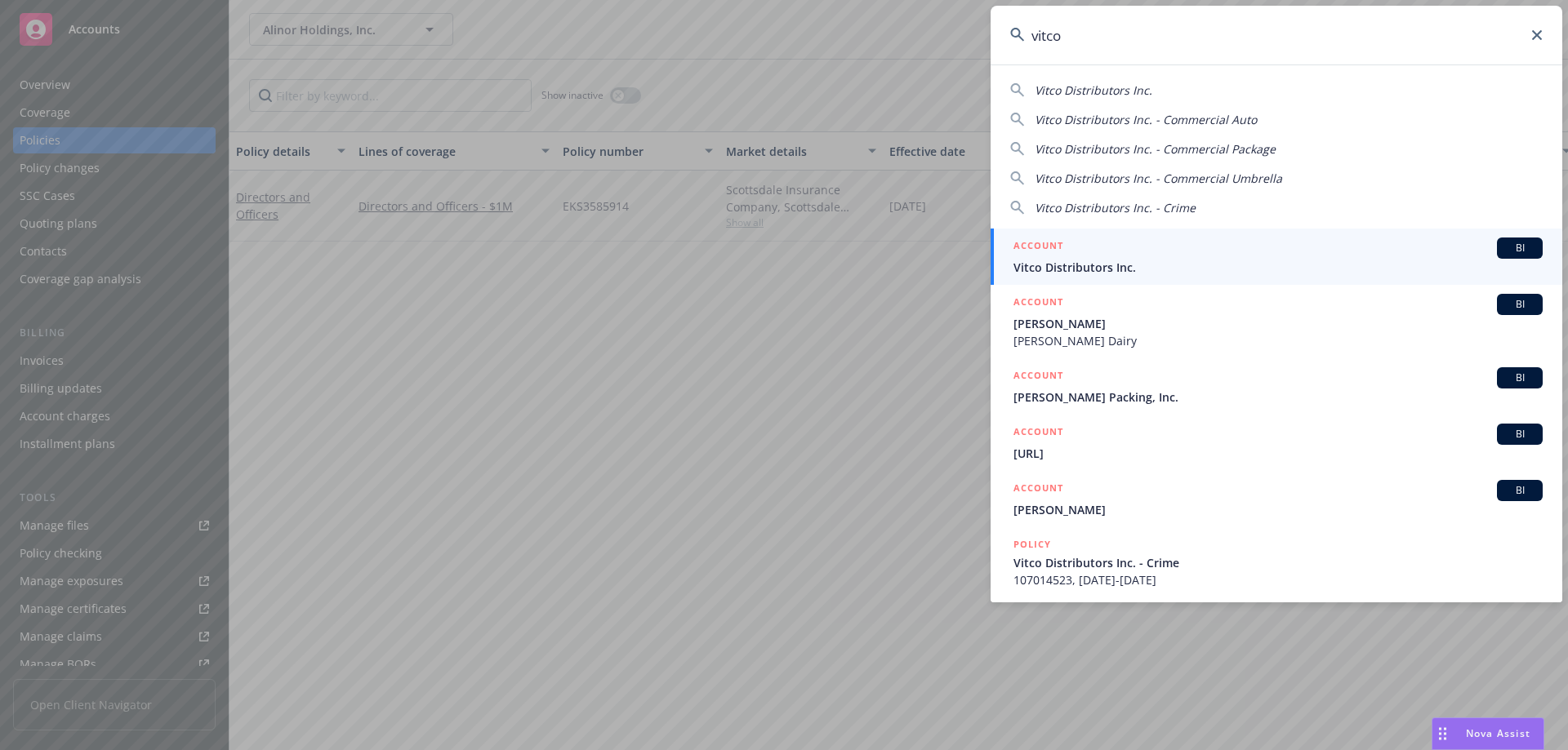
click at [1044, 244] on div "ACCOUNT BI" at bounding box center [1278, 248] width 529 height 21
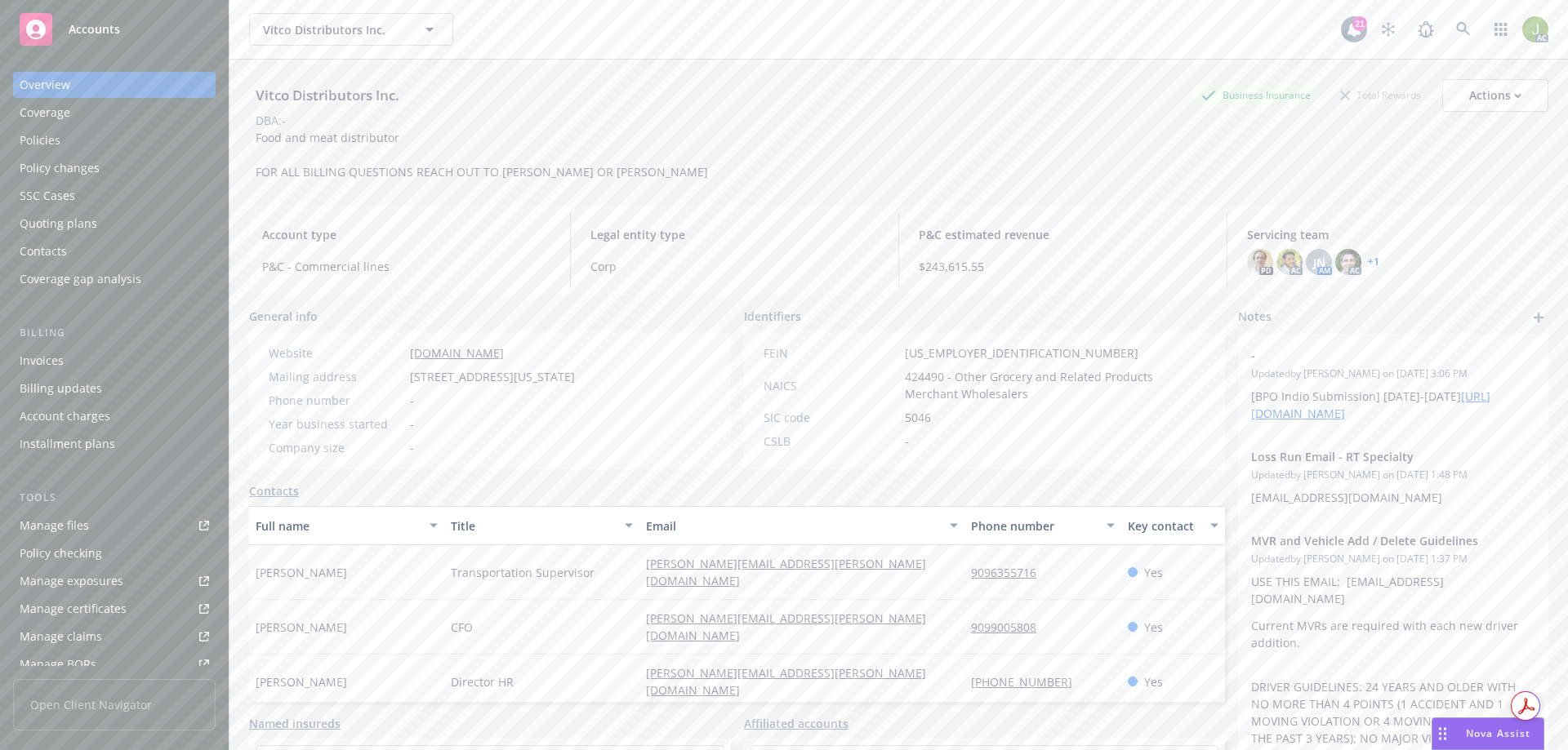
click at [60, 352] on div "Invoices" at bounding box center [41, 361] width 44 height 26
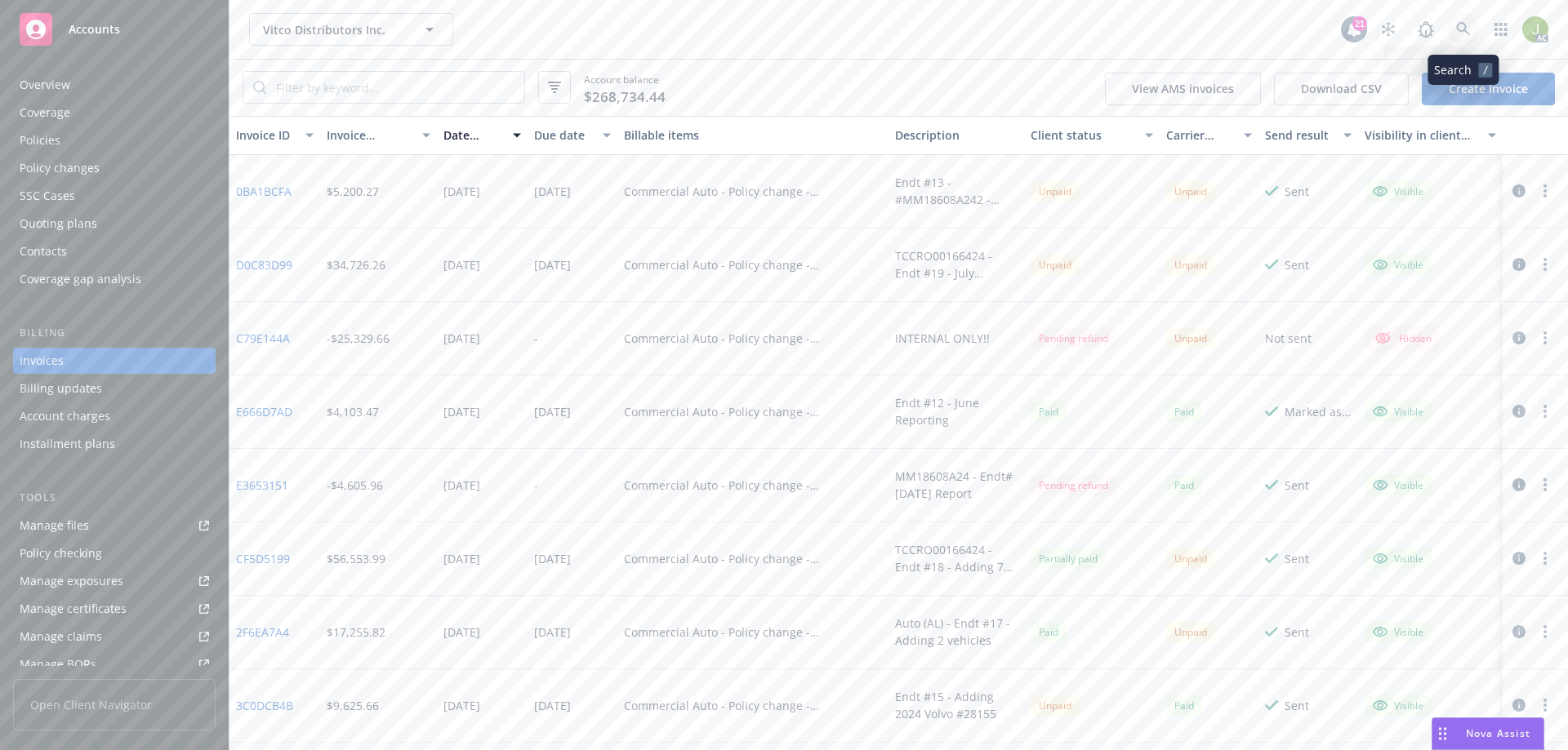
click at [1044, 23] on icon at bounding box center [1463, 29] width 15 height 15
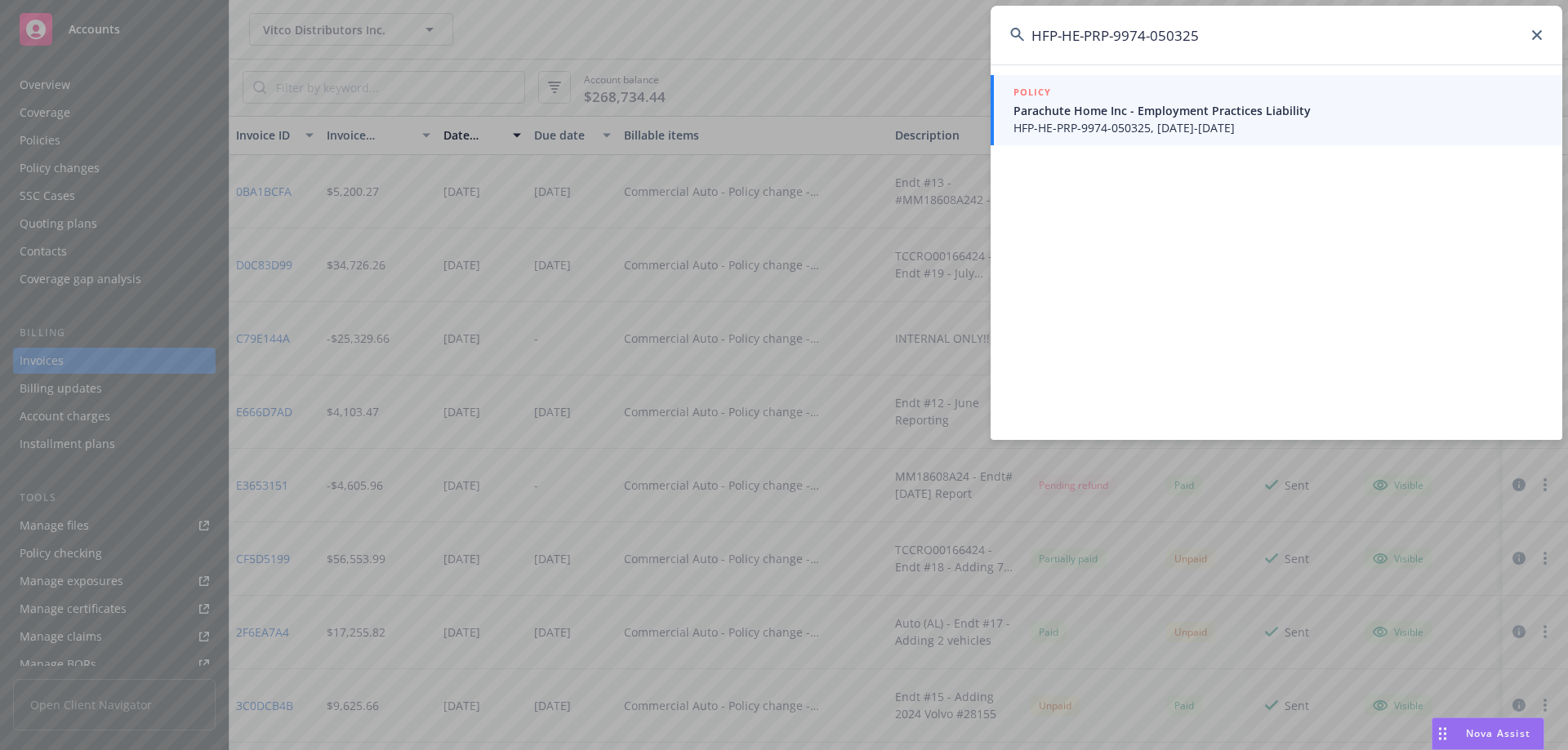
type input "HFP-HE-PRP-9974-050325"
click at [1044, 132] on span "HFP-HE-PRP-9974-050325, 05/03/2025-11/08/2025" at bounding box center [1278, 128] width 529 height 18
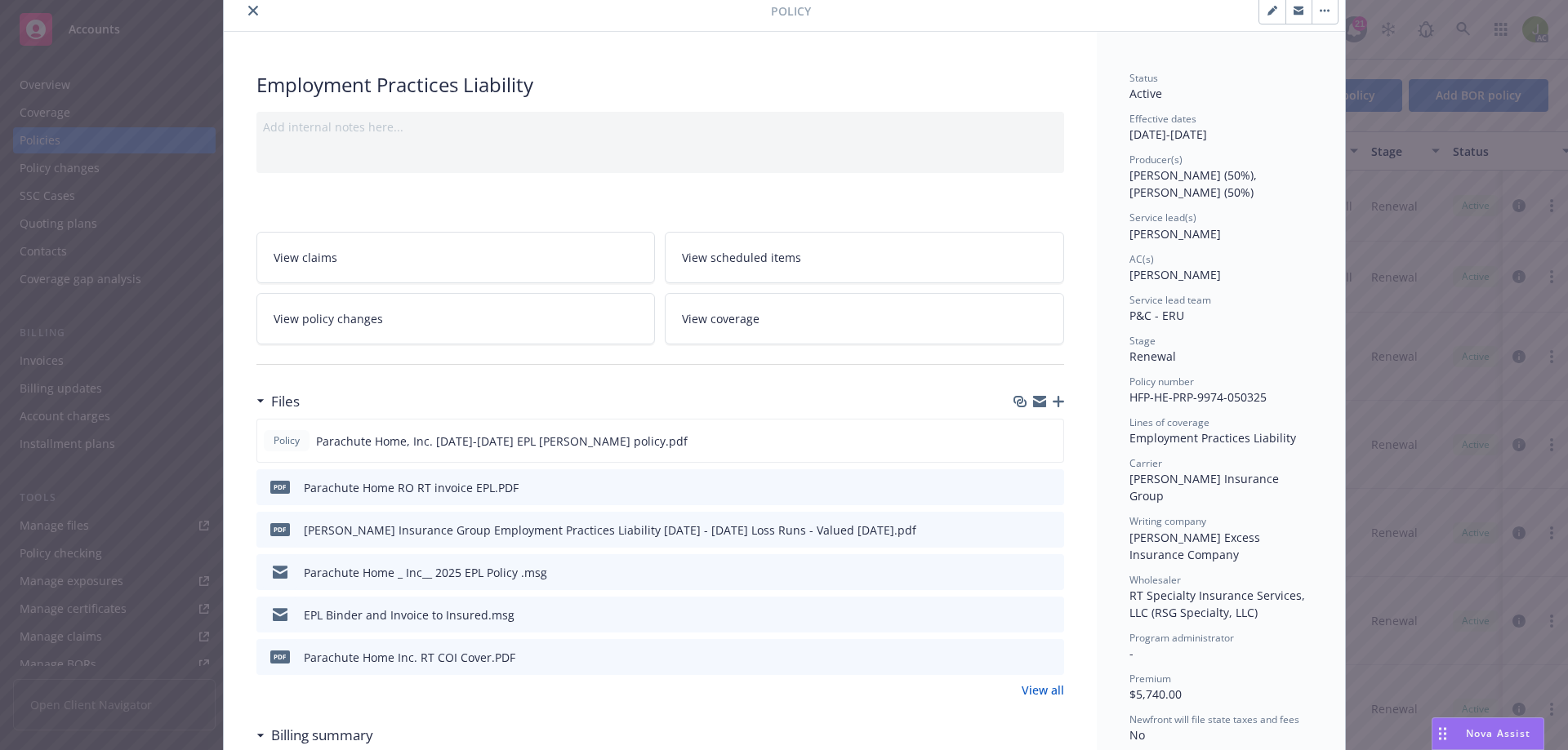
scroll to position [245, 0]
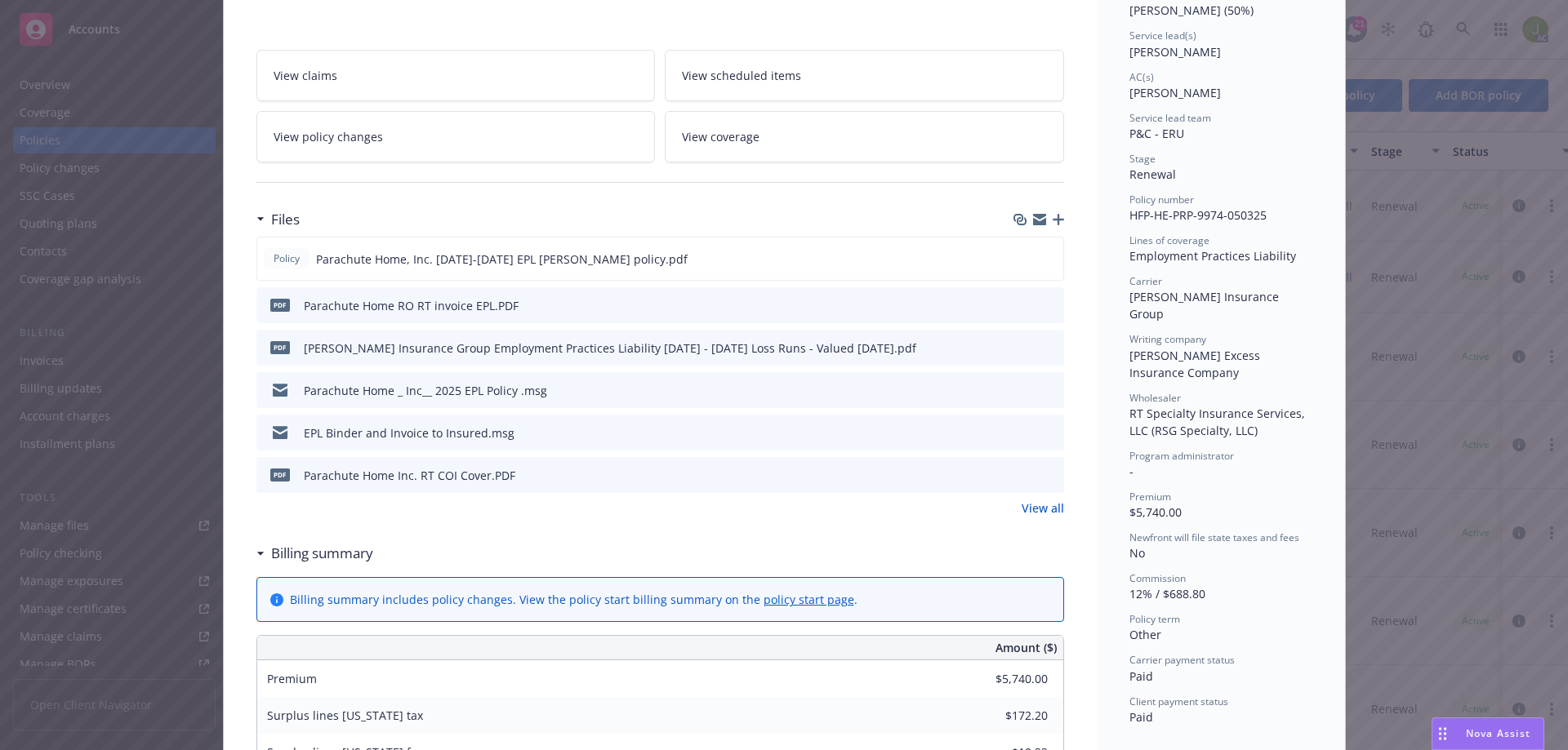
click at [1034, 512] on link "View all" at bounding box center [1042, 508] width 42 height 18
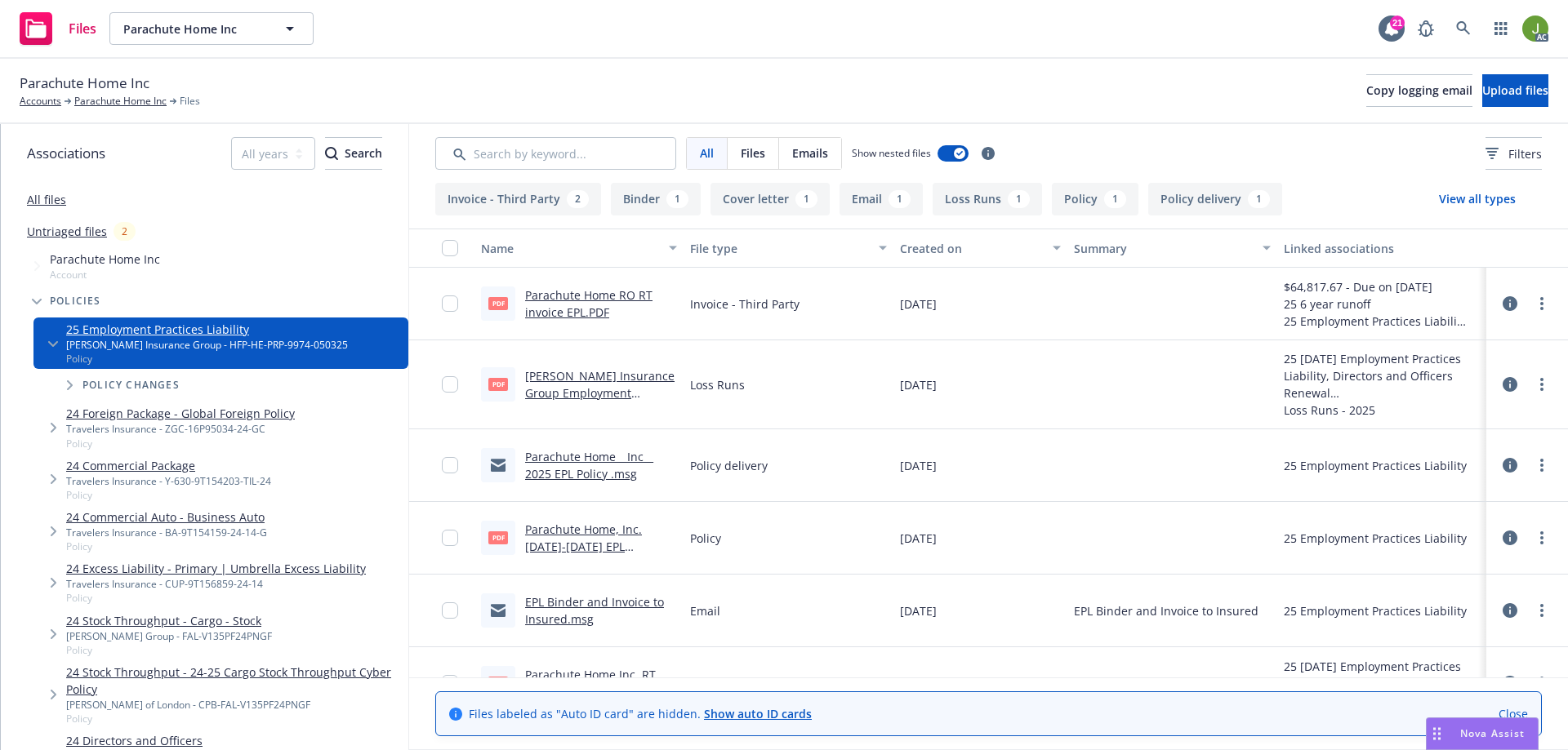
drag, startPoint x: 575, startPoint y: 301, endPoint x: 547, endPoint y: 290, distance: 30.1
click at [547, 290] on link "Parachute Home RO RT invoice EPL.PDF" at bounding box center [588, 304] width 127 height 32
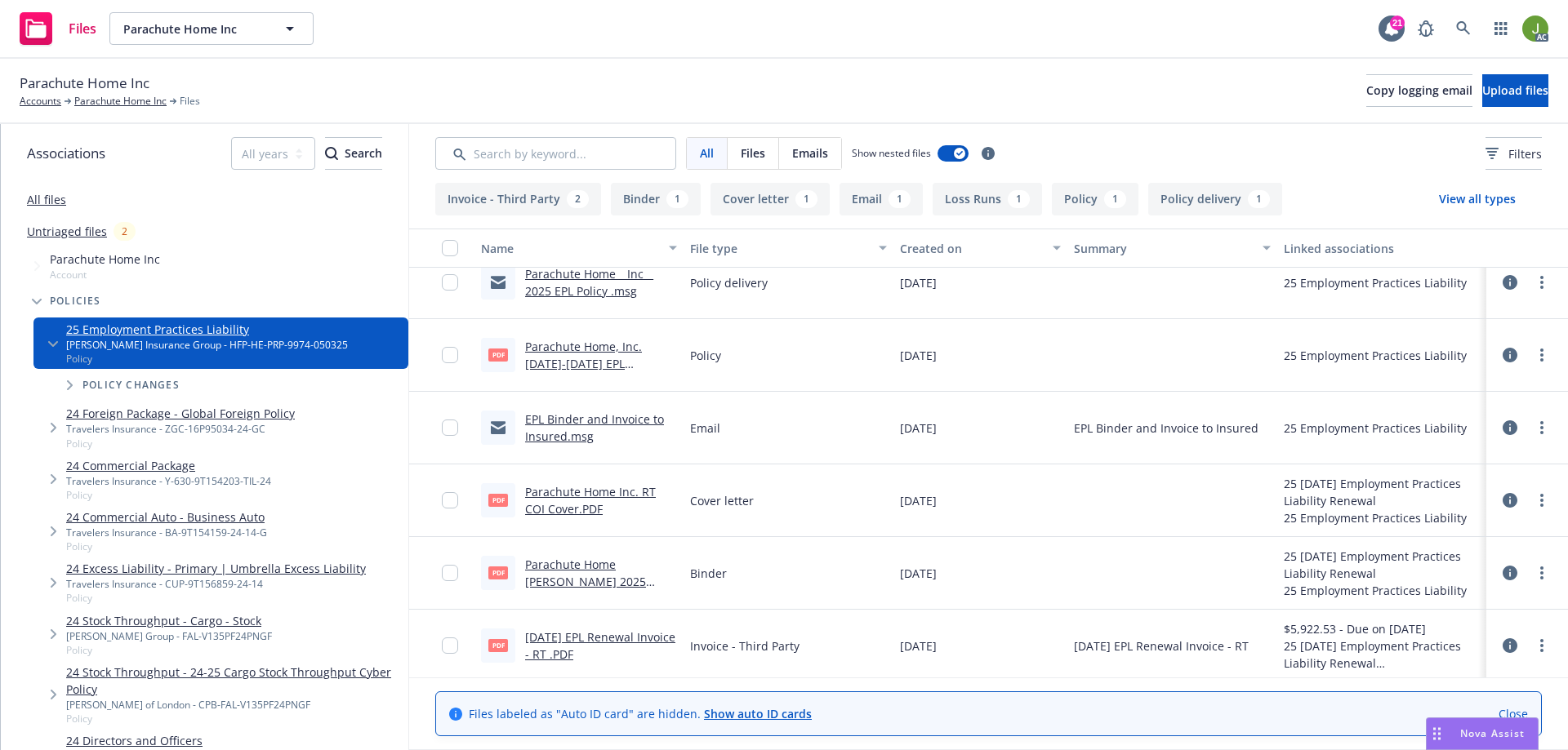
scroll to position [187, 0]
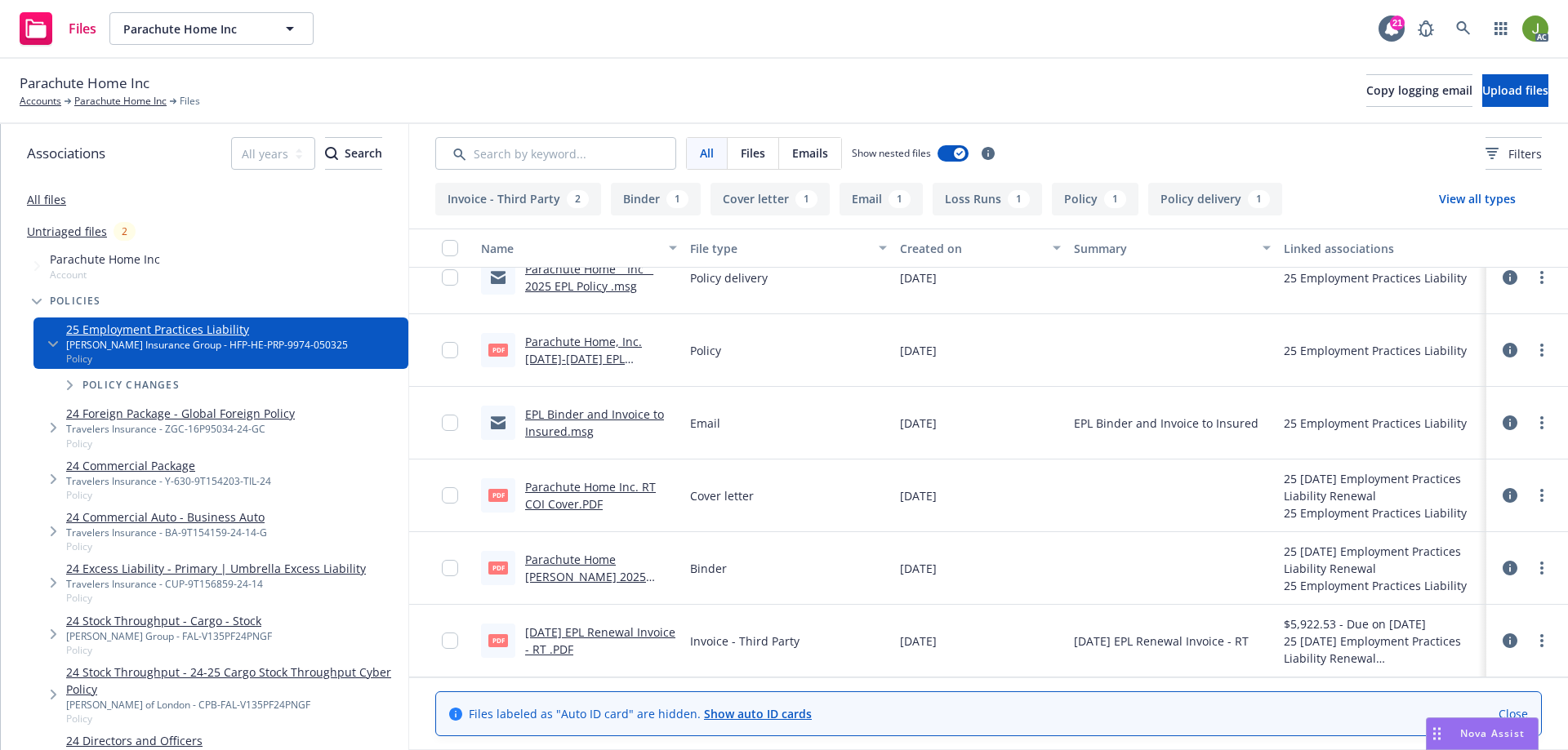
click at [576, 631] on link "05/03/25 EPL Renewal Invoice - RT .PDF" at bounding box center [599, 640] width 150 height 32
click at [118, 105] on link "Parachute Home Inc" at bounding box center [120, 101] width 92 height 15
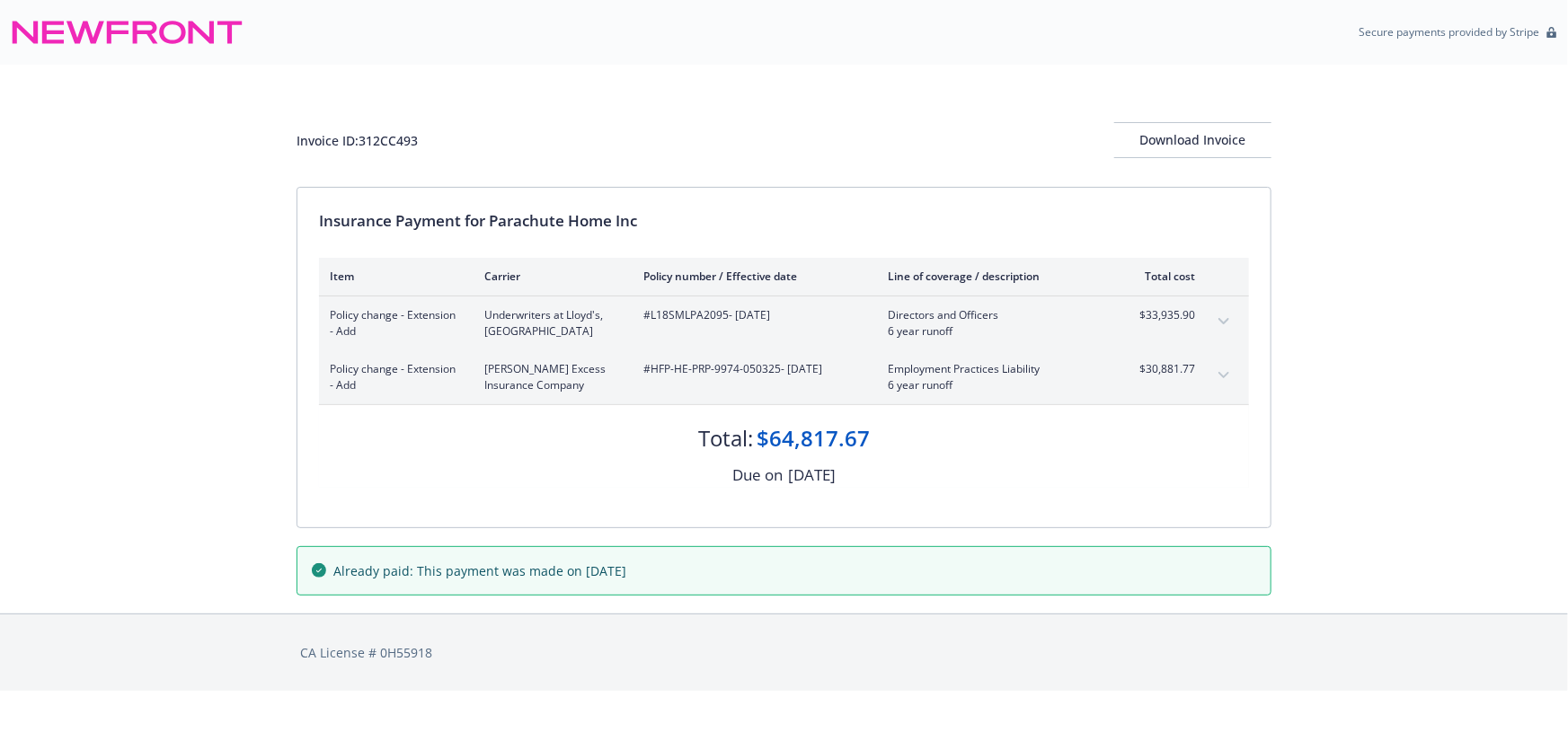
click at [1219, 376] on icon "expand content" at bounding box center [1223, 375] width 11 height 7
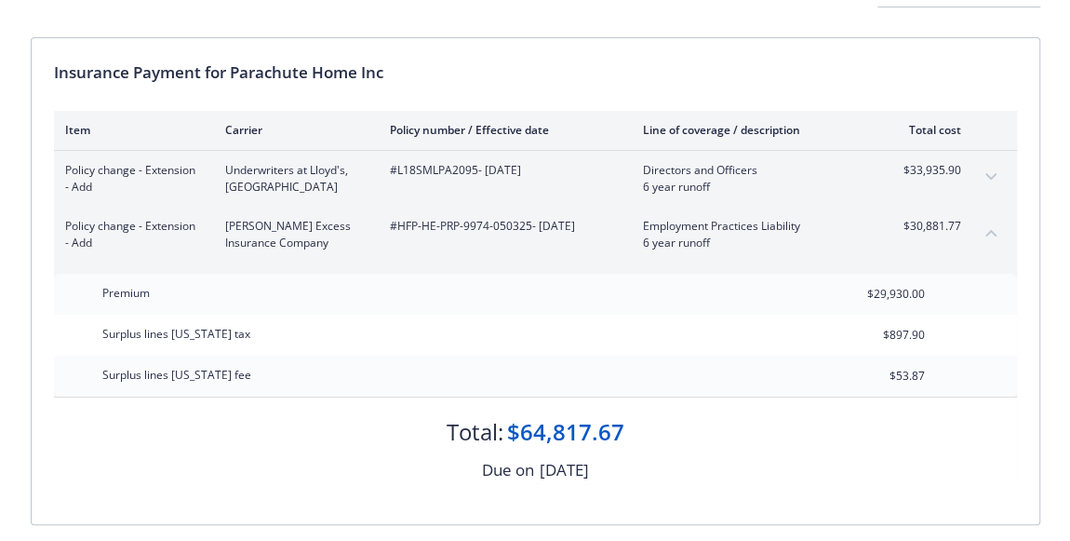
scroll to position [168, 0]
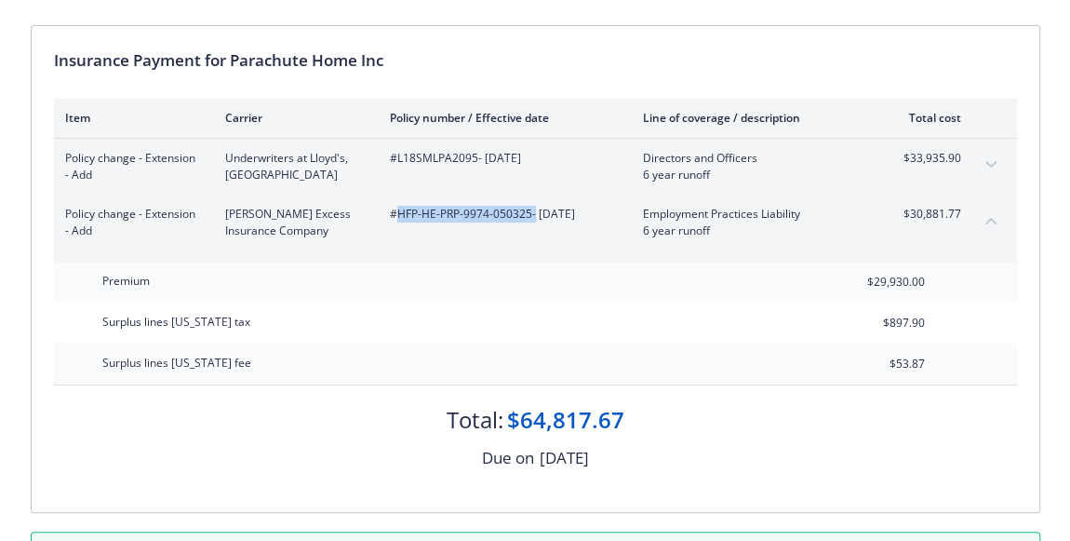
drag, startPoint x: 533, startPoint y: 215, endPoint x: 396, endPoint y: 214, distance: 136.8
click at [396, 214] on span "#HFP-HE-PRP-9974-050325 - 09/08/2025" at bounding box center [501, 214] width 223 height 17
copy span "HFP-HE-PRP-9974-050325"
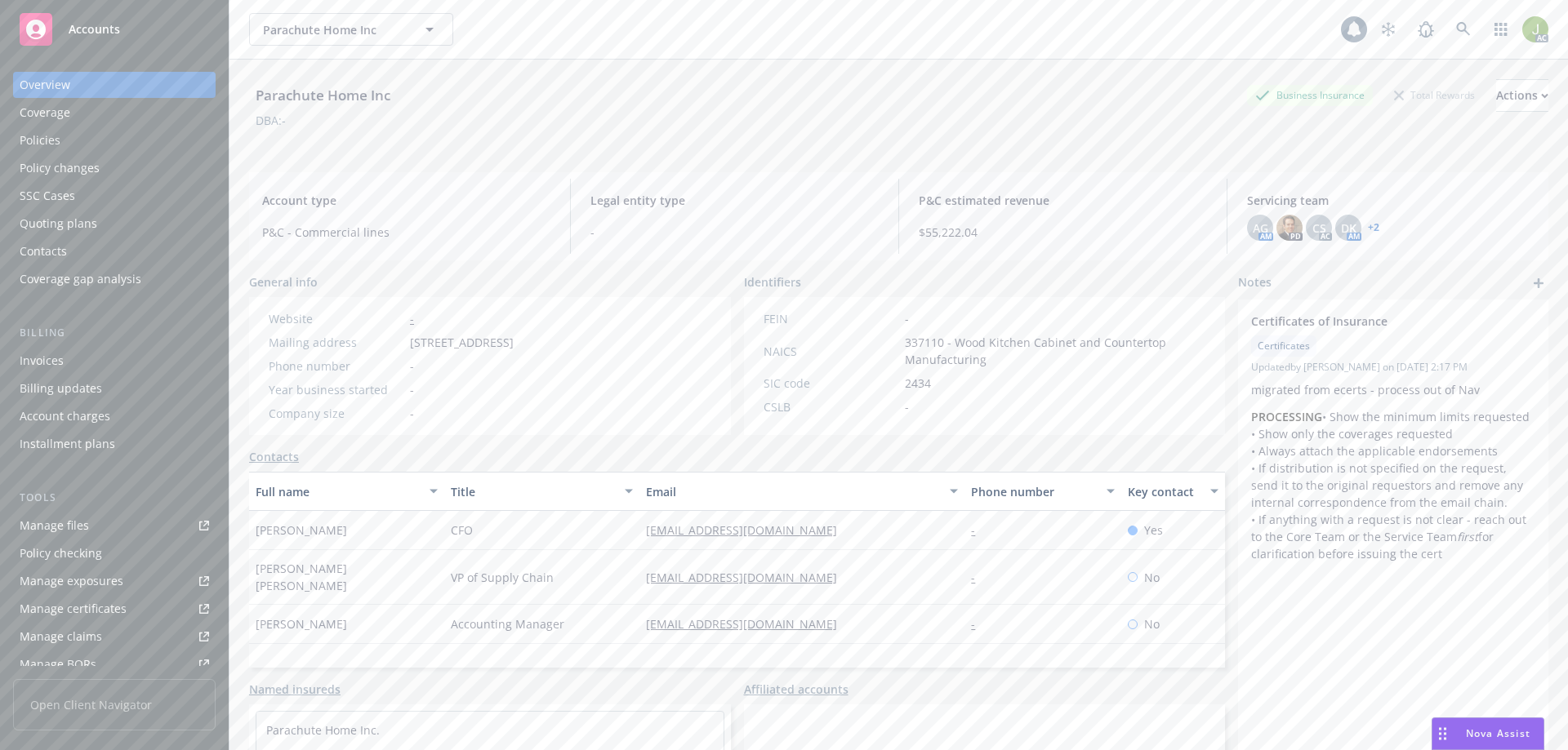
click at [113, 368] on div "Invoices" at bounding box center [114, 361] width 190 height 26
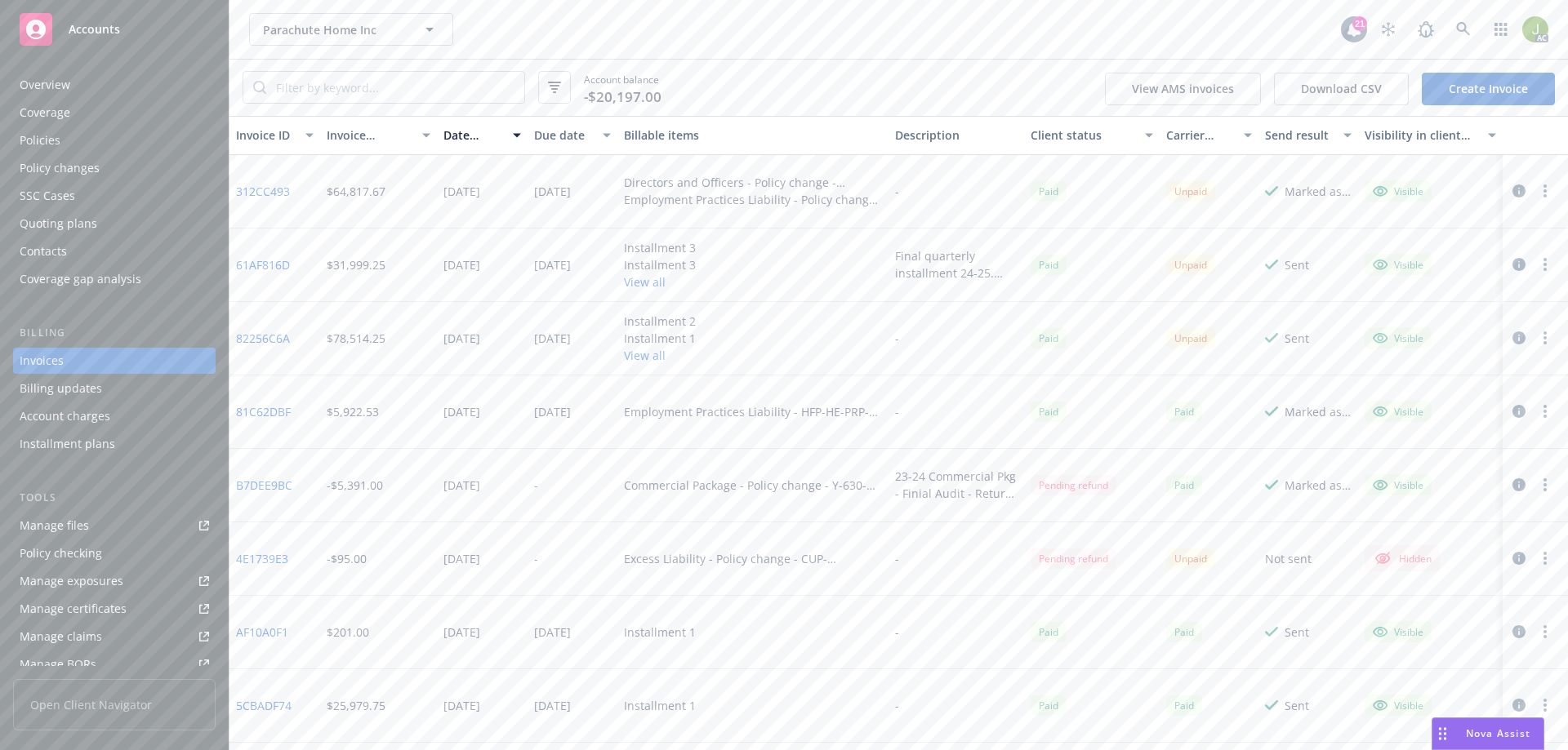
click at [633, 278] on button "View all" at bounding box center [660, 282] width 72 height 18
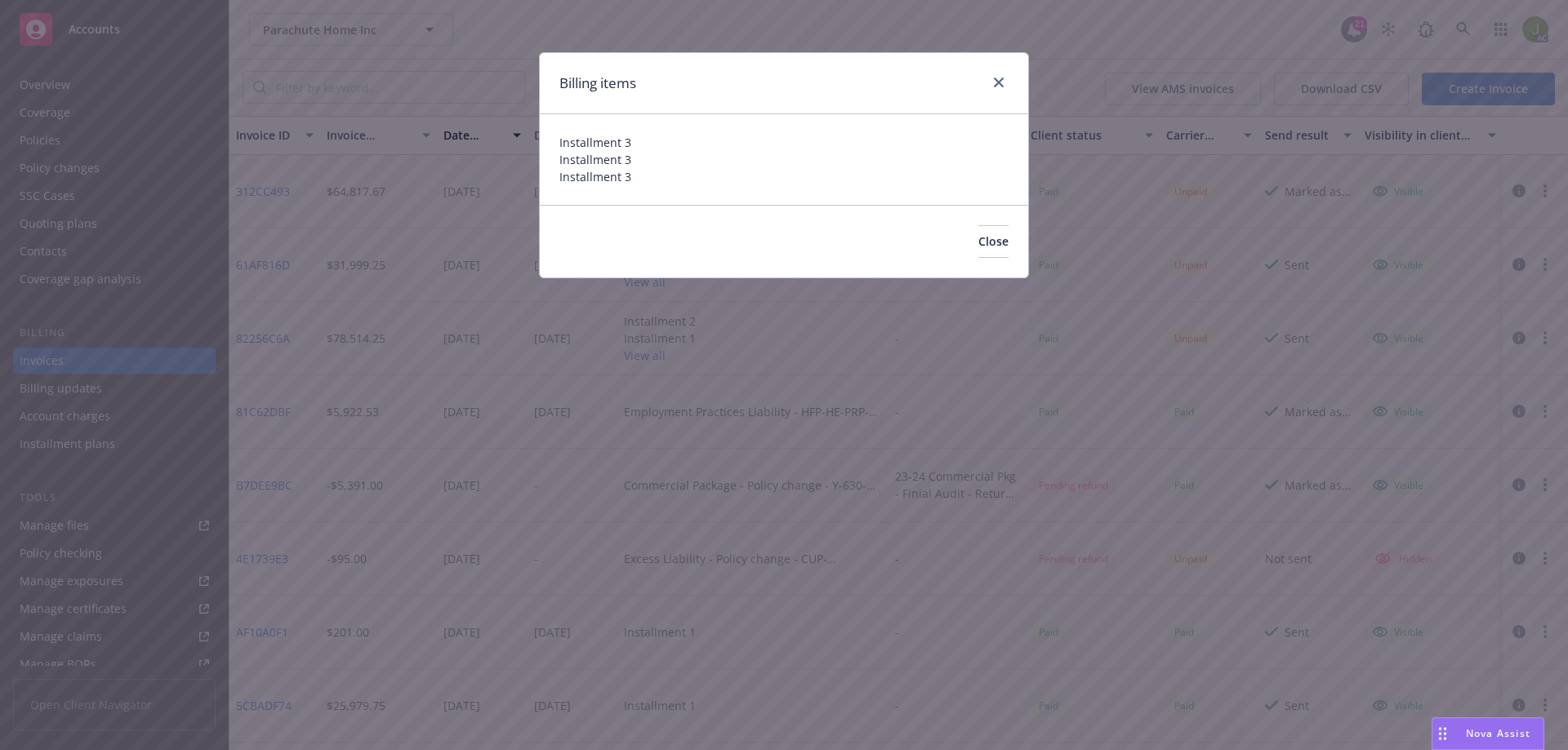
click at [316, 264] on div "Billing items Installment 3 Installment 3 Installment 3 Close" at bounding box center [784, 375] width 1568 height 750
click at [264, 266] on div "Billing items Installment 3 Installment 3 Installment 3 Close" at bounding box center [784, 375] width 1568 height 750
click at [276, 268] on div "Billing items Installment 3 Installment 3 Installment 3 Close" at bounding box center [784, 375] width 1568 height 750
click at [978, 253] on button "Close" at bounding box center [993, 241] width 30 height 32
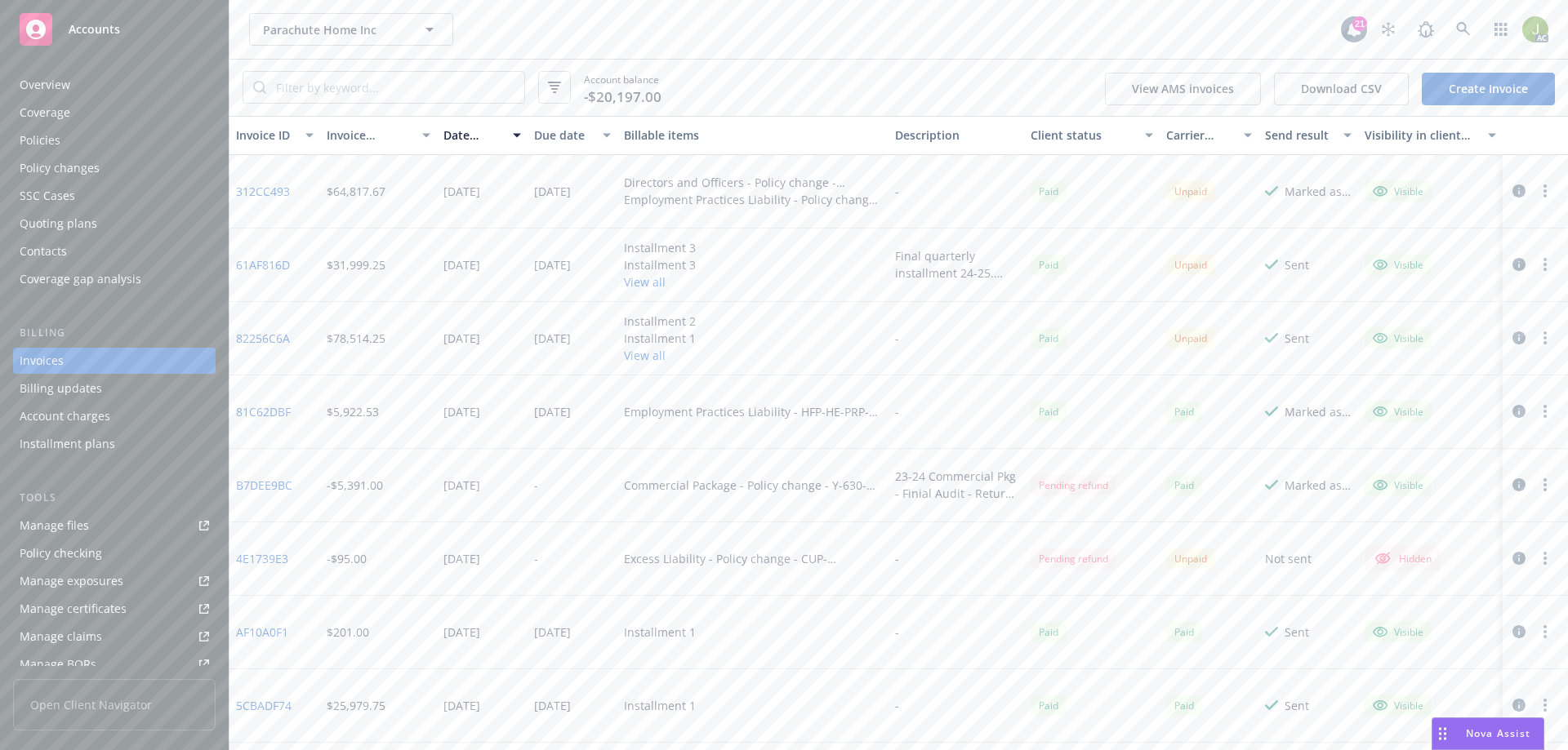
click at [275, 264] on link "61AF816D" at bounding box center [262, 265] width 54 height 18
click at [273, 193] on link "312CC493" at bounding box center [262, 191] width 54 height 18
